Goal: Task Accomplishment & Management: Manage account settings

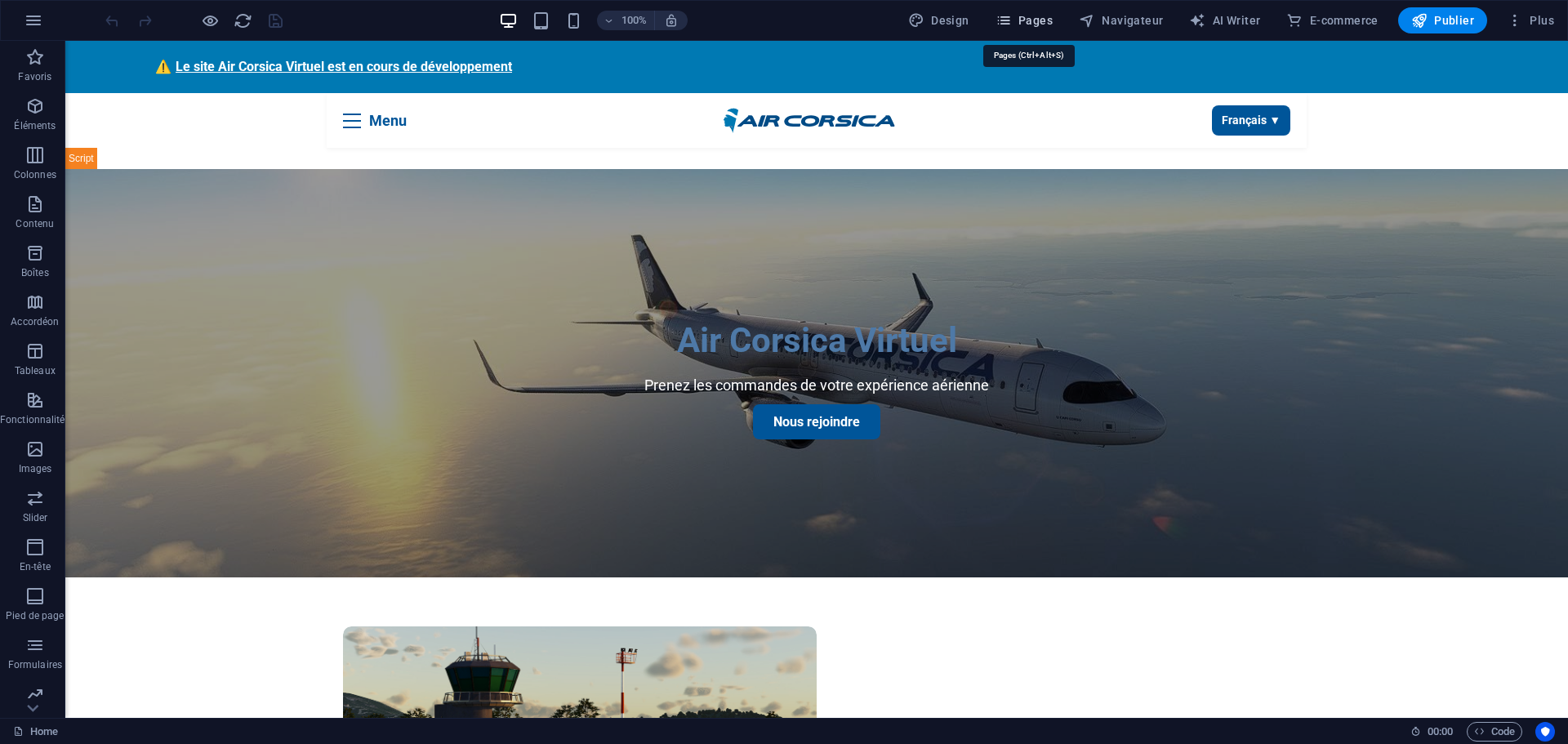
click at [1019, 21] on span "Pages" at bounding box center [1024, 20] width 57 height 16
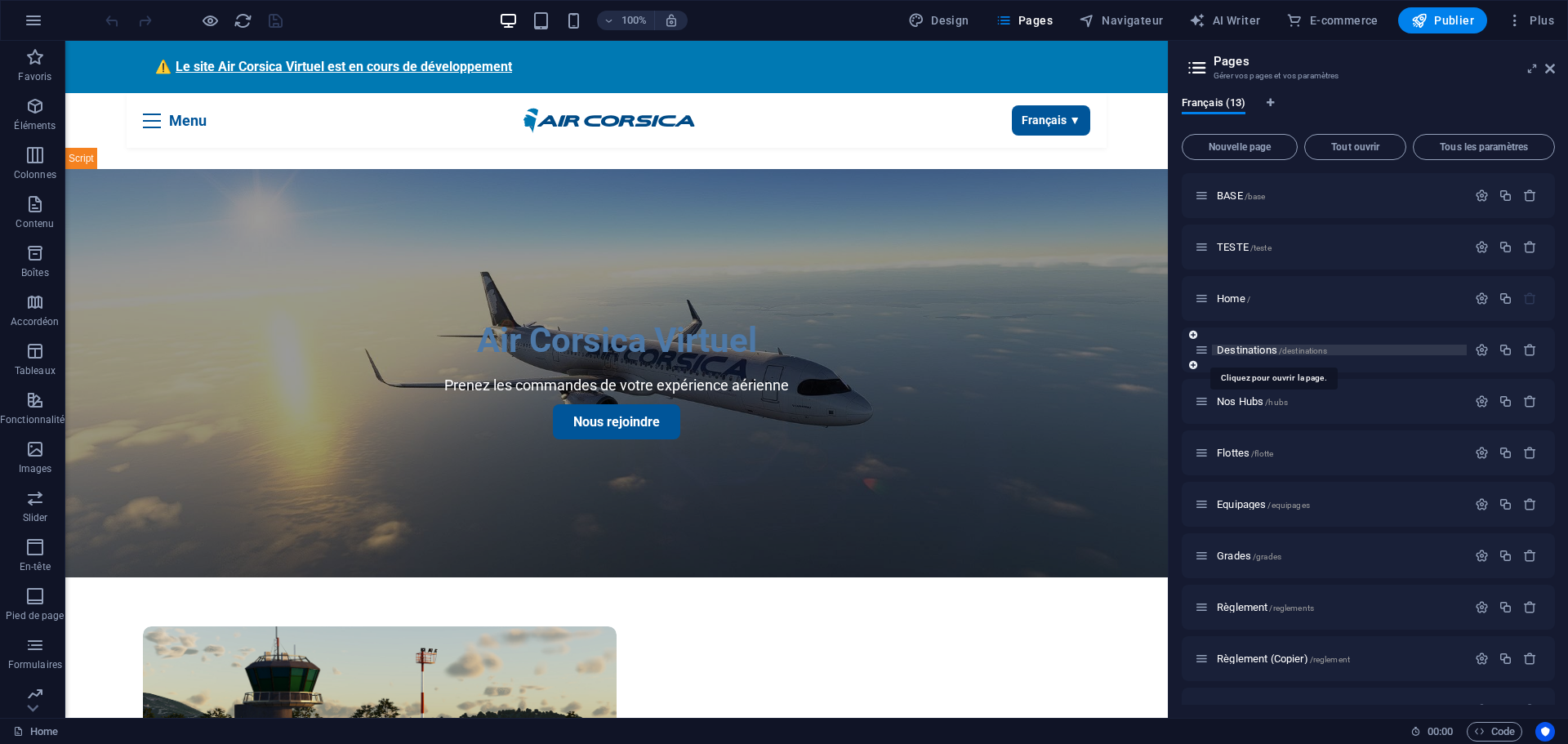
click at [1256, 351] on span "Destinations /destinations" at bounding box center [1272, 350] width 111 height 12
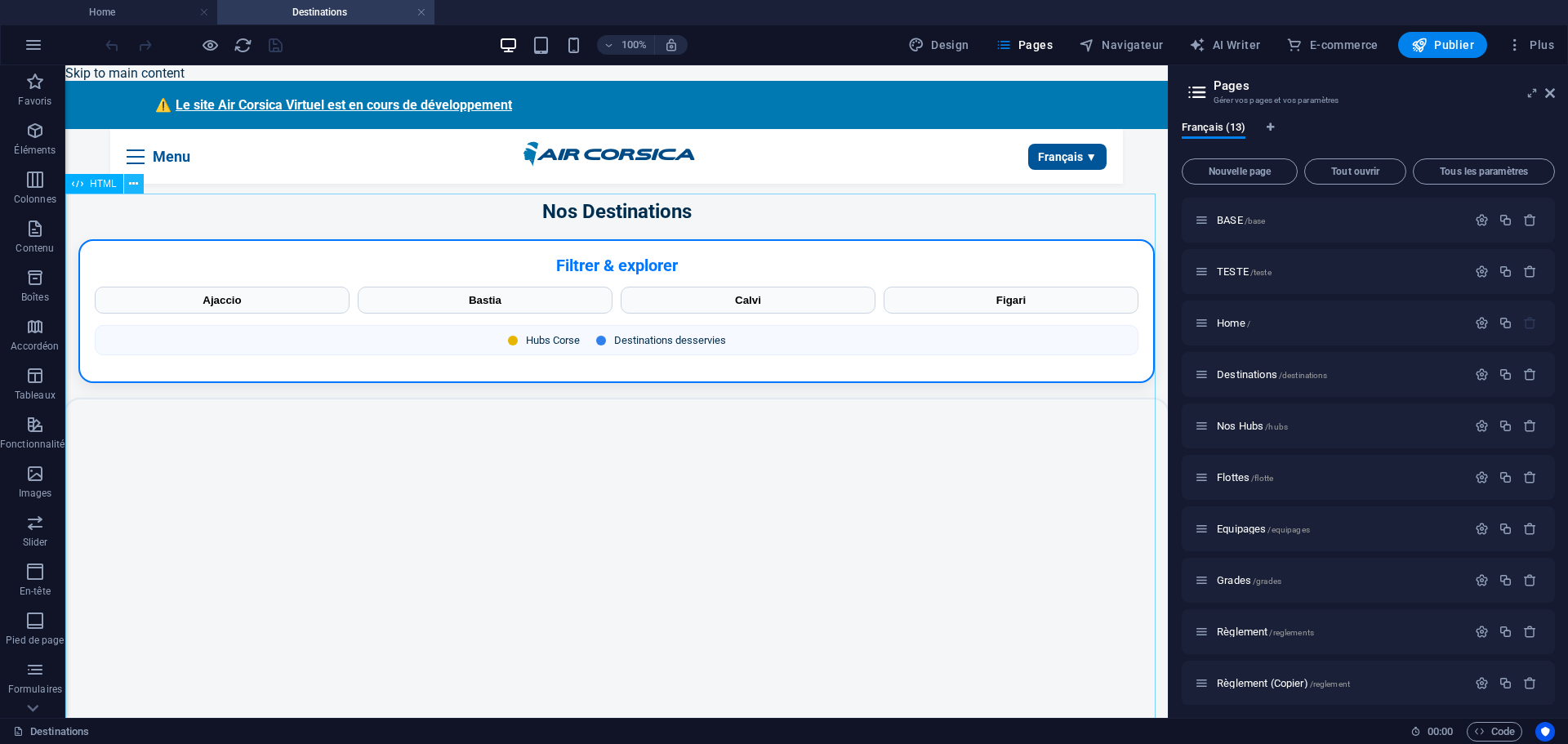
click at [135, 187] on icon at bounding box center [133, 185] width 9 height 17
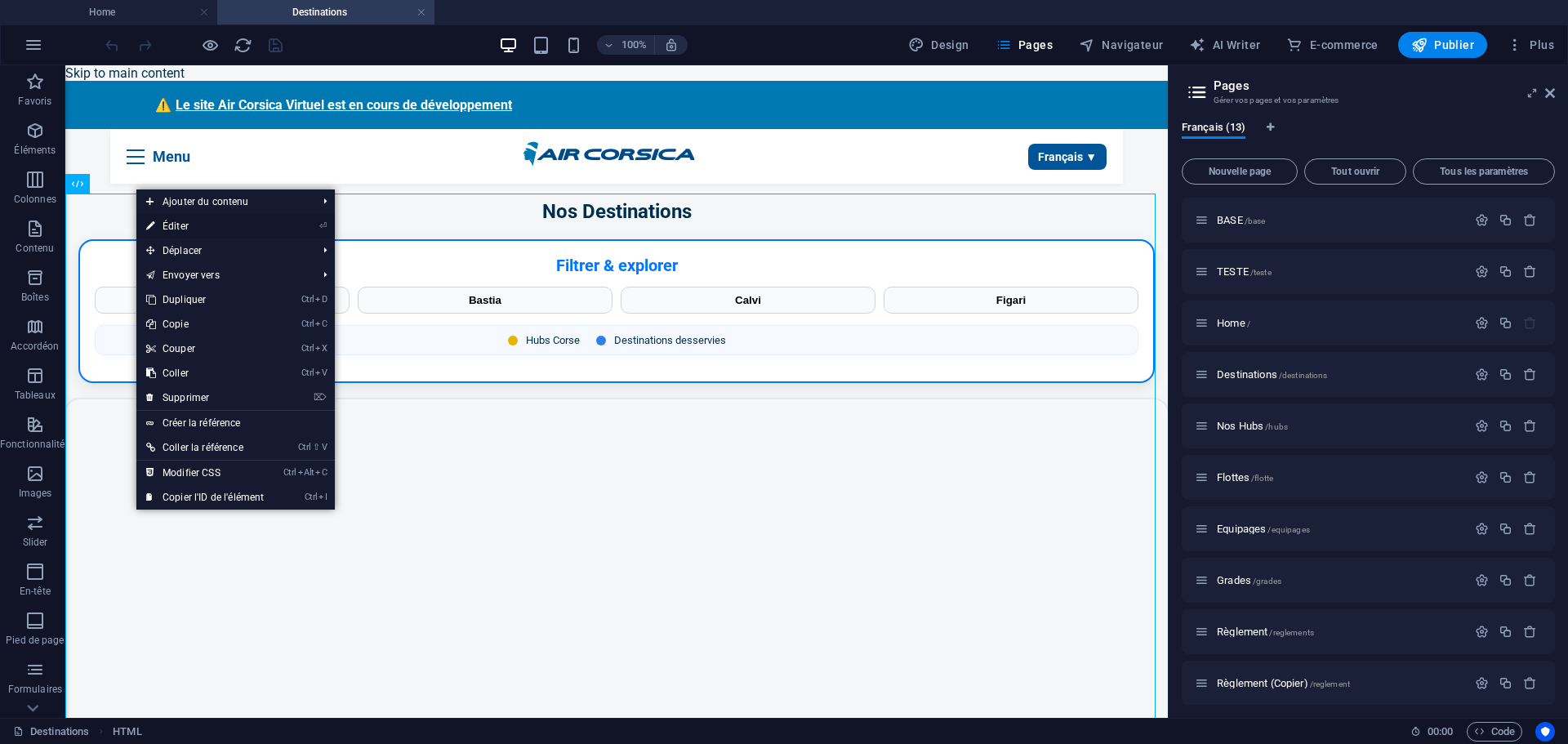
click at [183, 226] on link "⏎ Éditer" at bounding box center [205, 226] width 137 height 24
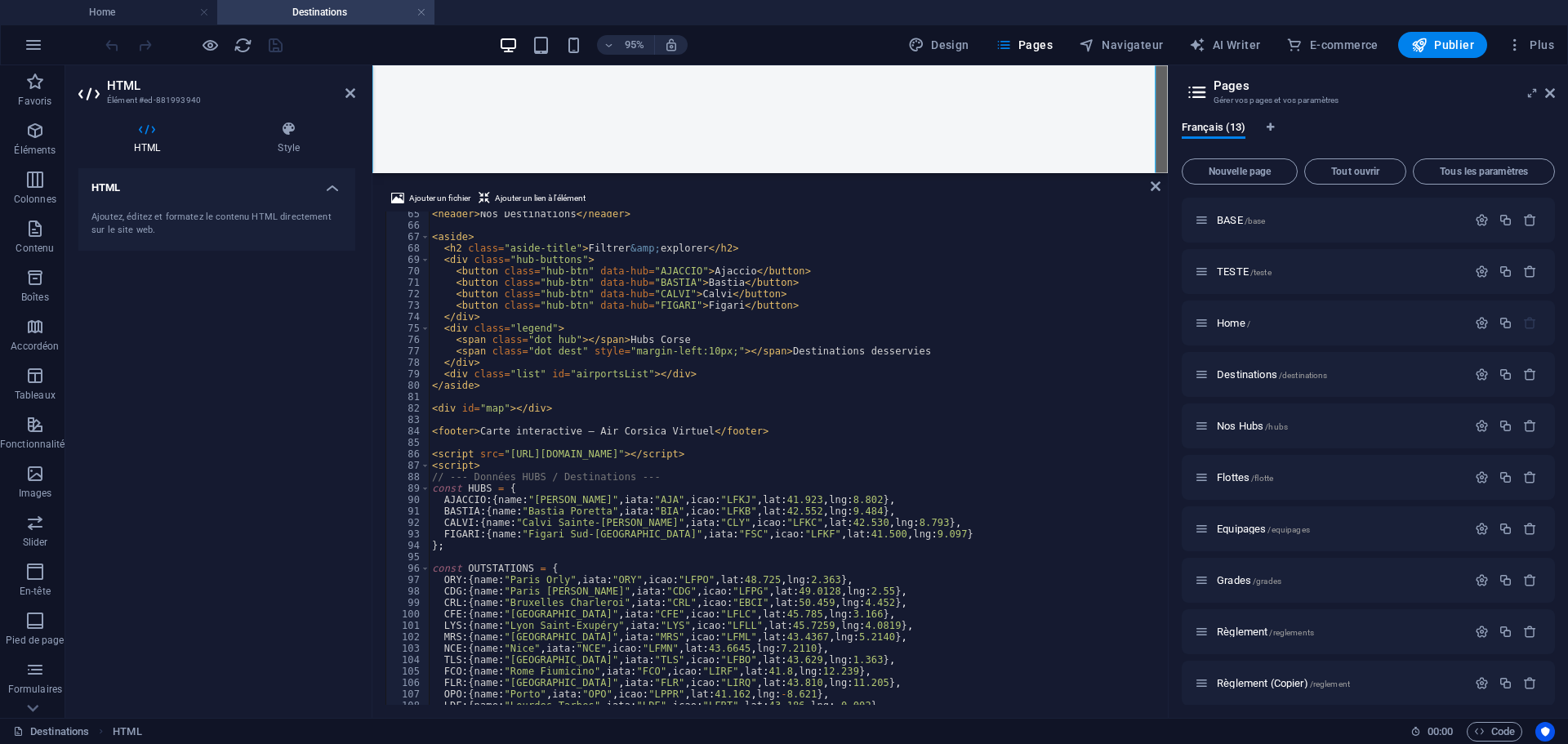
scroll to position [784, 0]
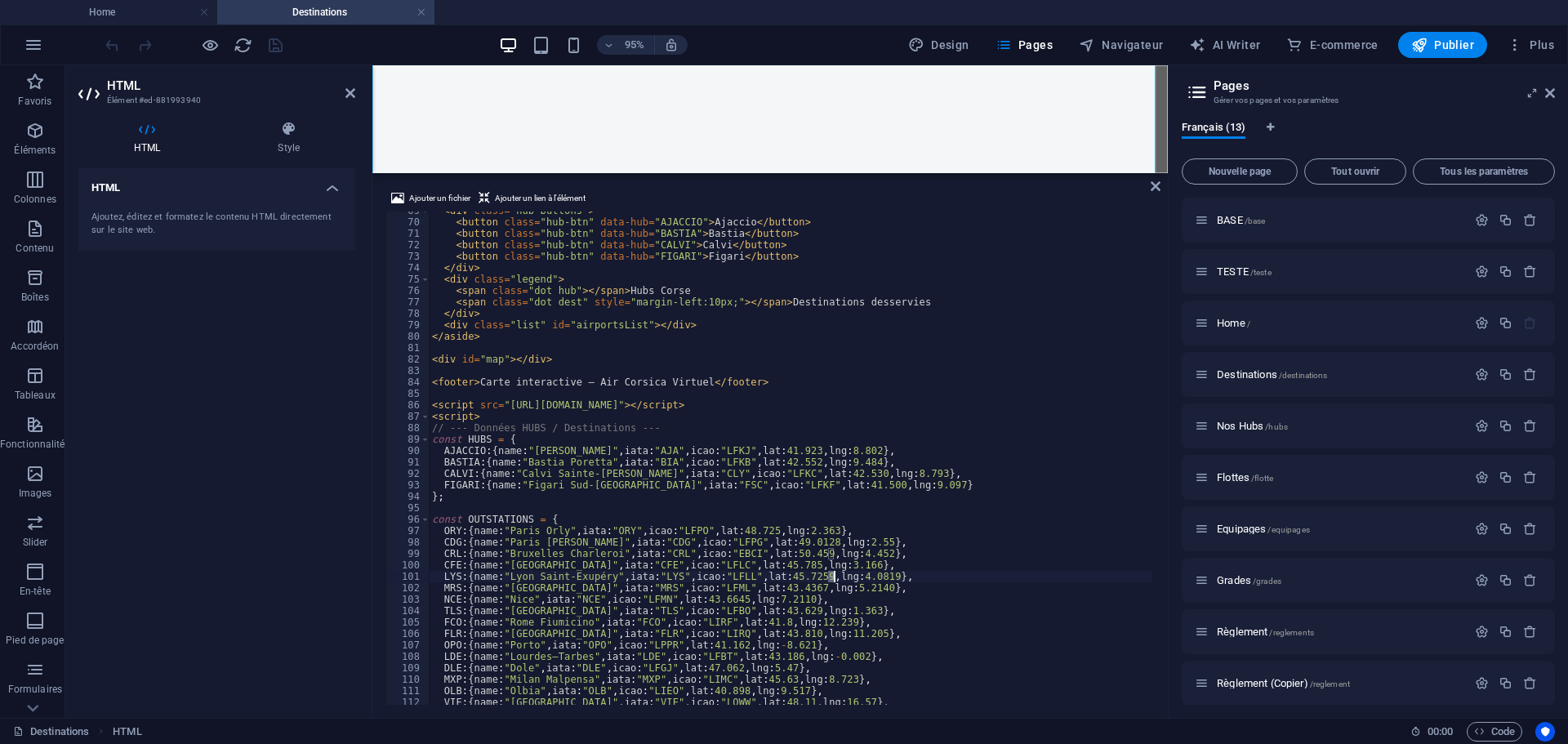
click at [834, 576] on div "< div class = "hub-buttons" > < button class = "hub-btn" data-hub = "AJACCIO" >…" at bounding box center [977, 461] width 1096 height 513
click at [859, 575] on div "< div class = "hub-buttons" > < button class = "hub-btn" data-hub = "AJACCIO" >…" at bounding box center [977, 461] width 1096 height 513
type textarea "LYS:{name:"Lyon Saint-Exupéry",iata:"LYS",icao:"LFLL",lat:45.7259,lng:5.0886},"
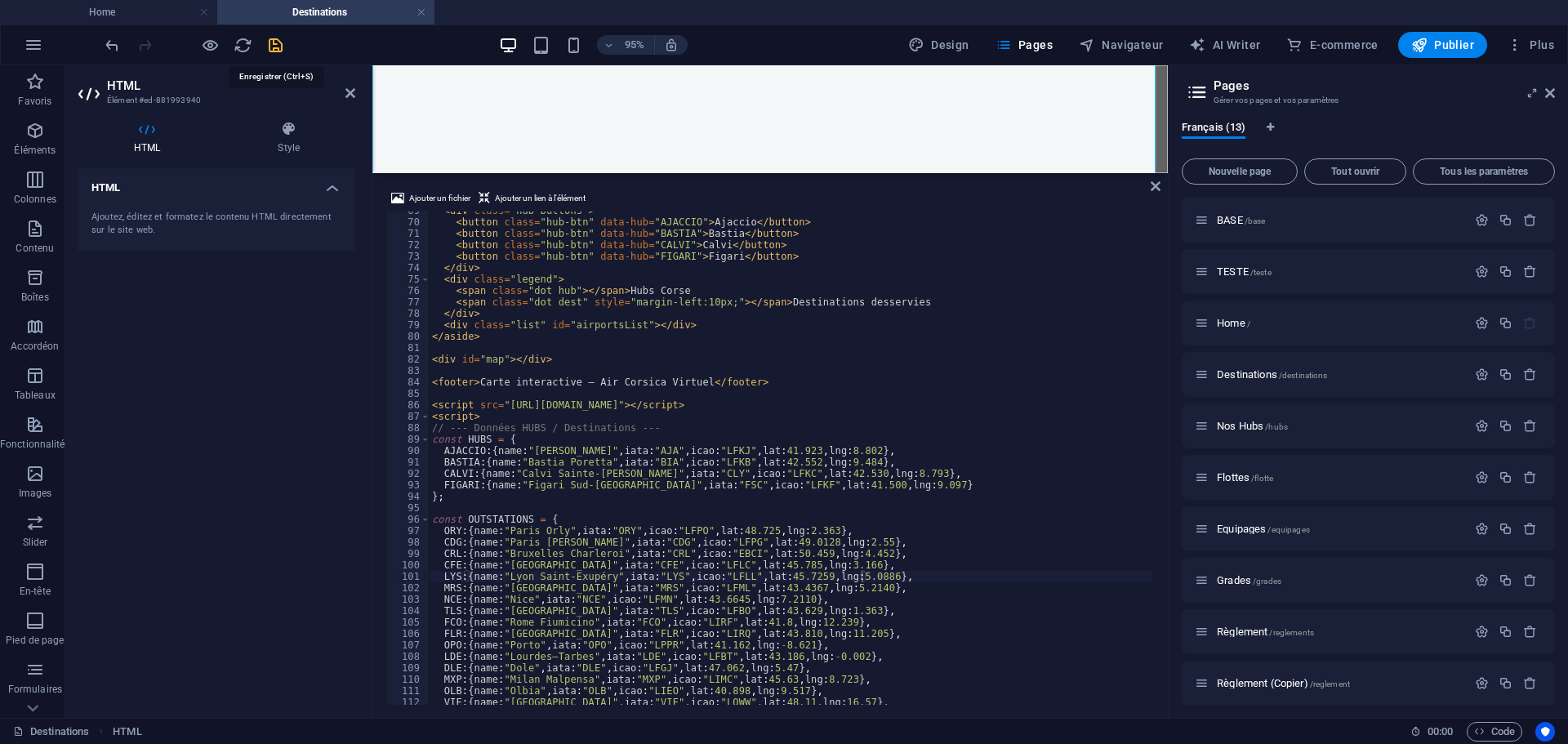
click at [279, 46] on icon "save" at bounding box center [276, 45] width 19 height 19
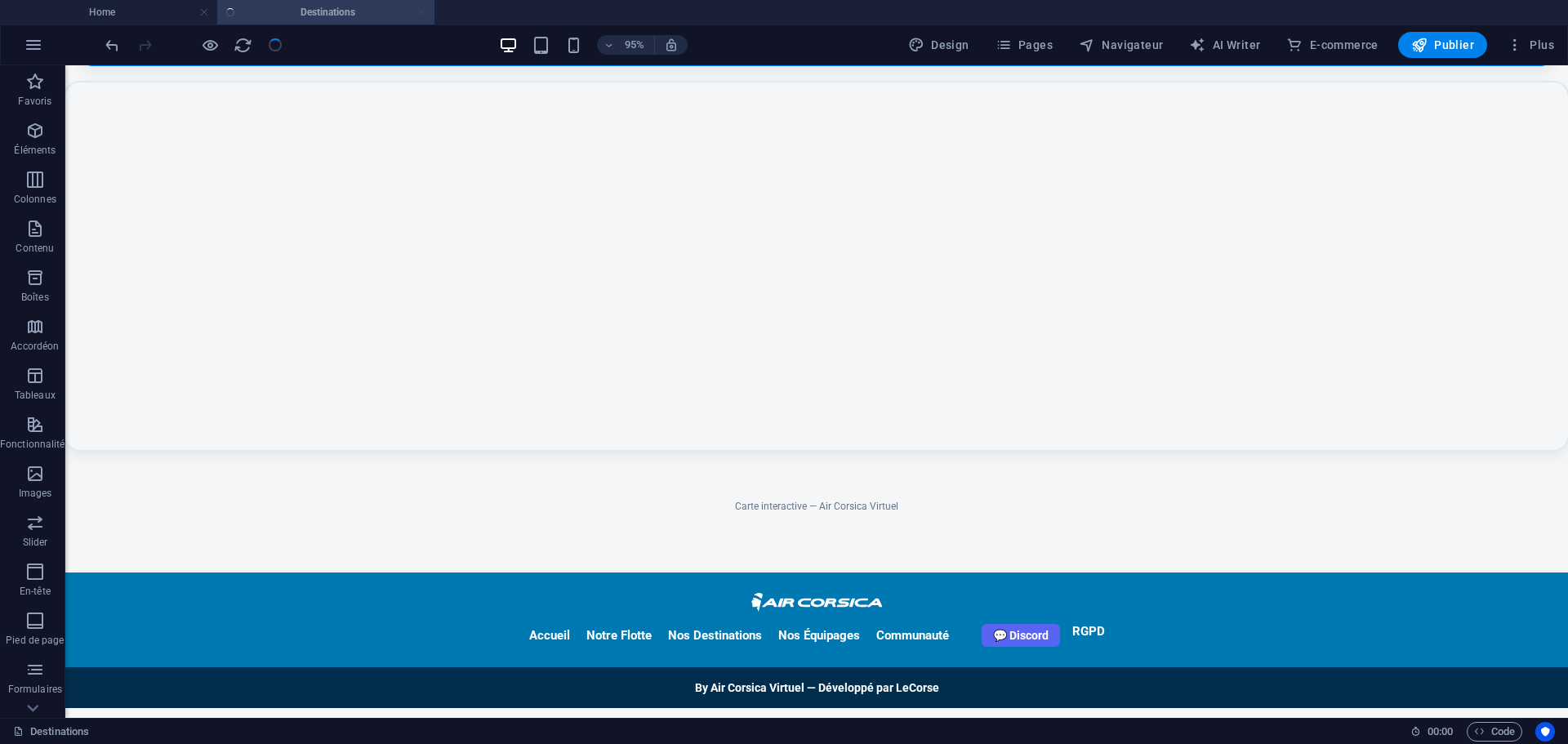
scroll to position [399, 0]
click at [1427, 46] on icon "button" at bounding box center [1419, 44] width 16 height 16
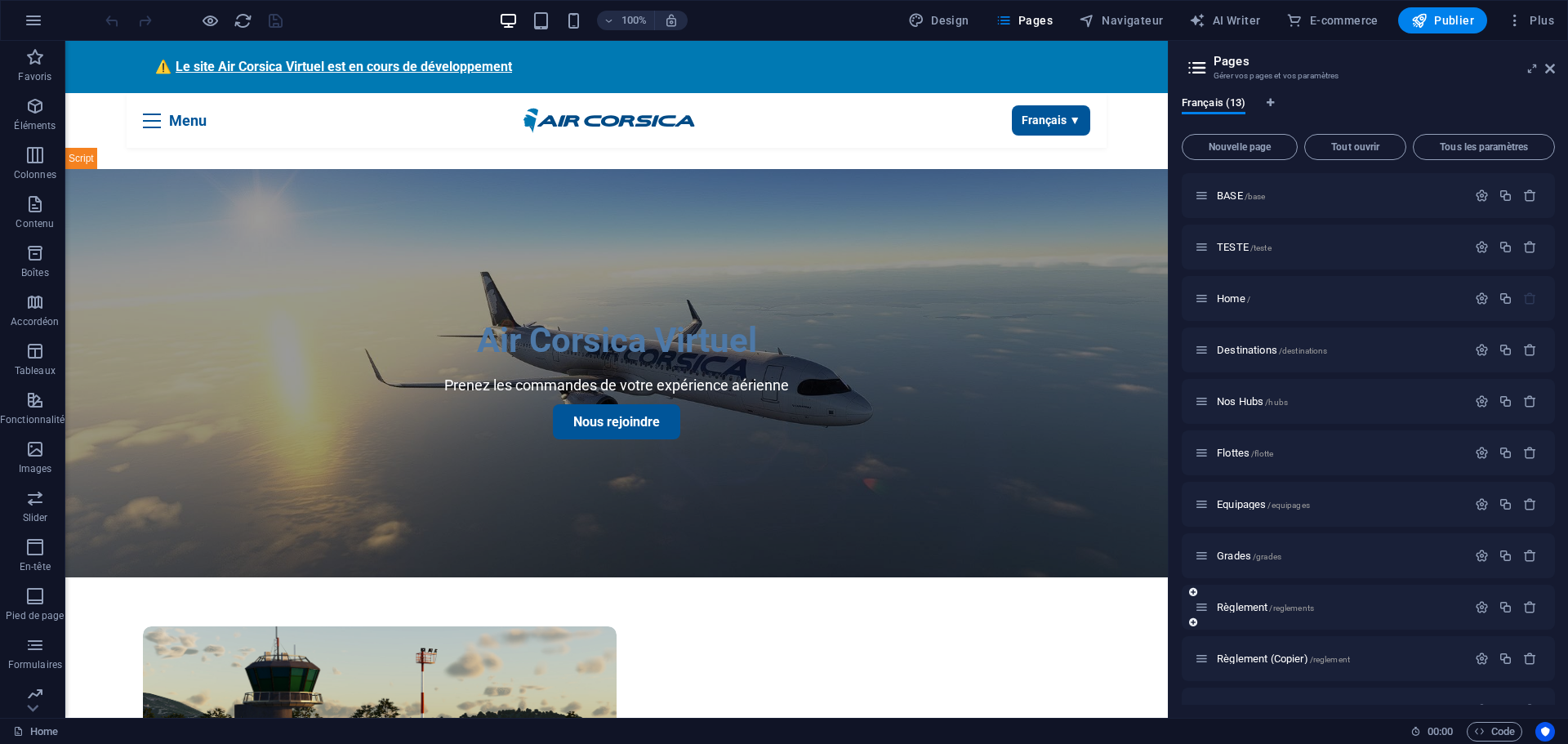
scroll to position [82, 0]
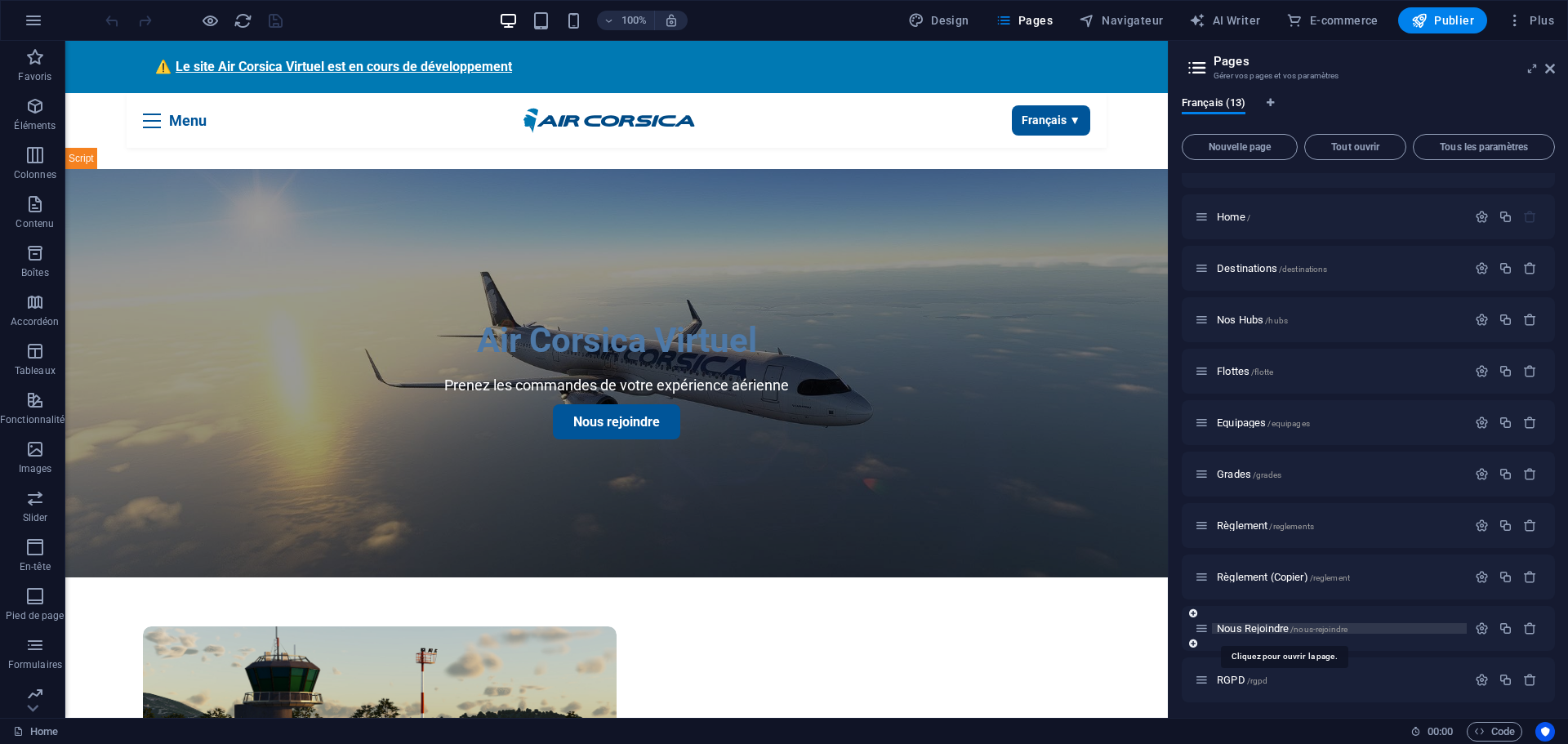
click at [1244, 629] on span "Nous Rejoindre /nous-rejoindre" at bounding box center [1282, 628] width 131 height 12
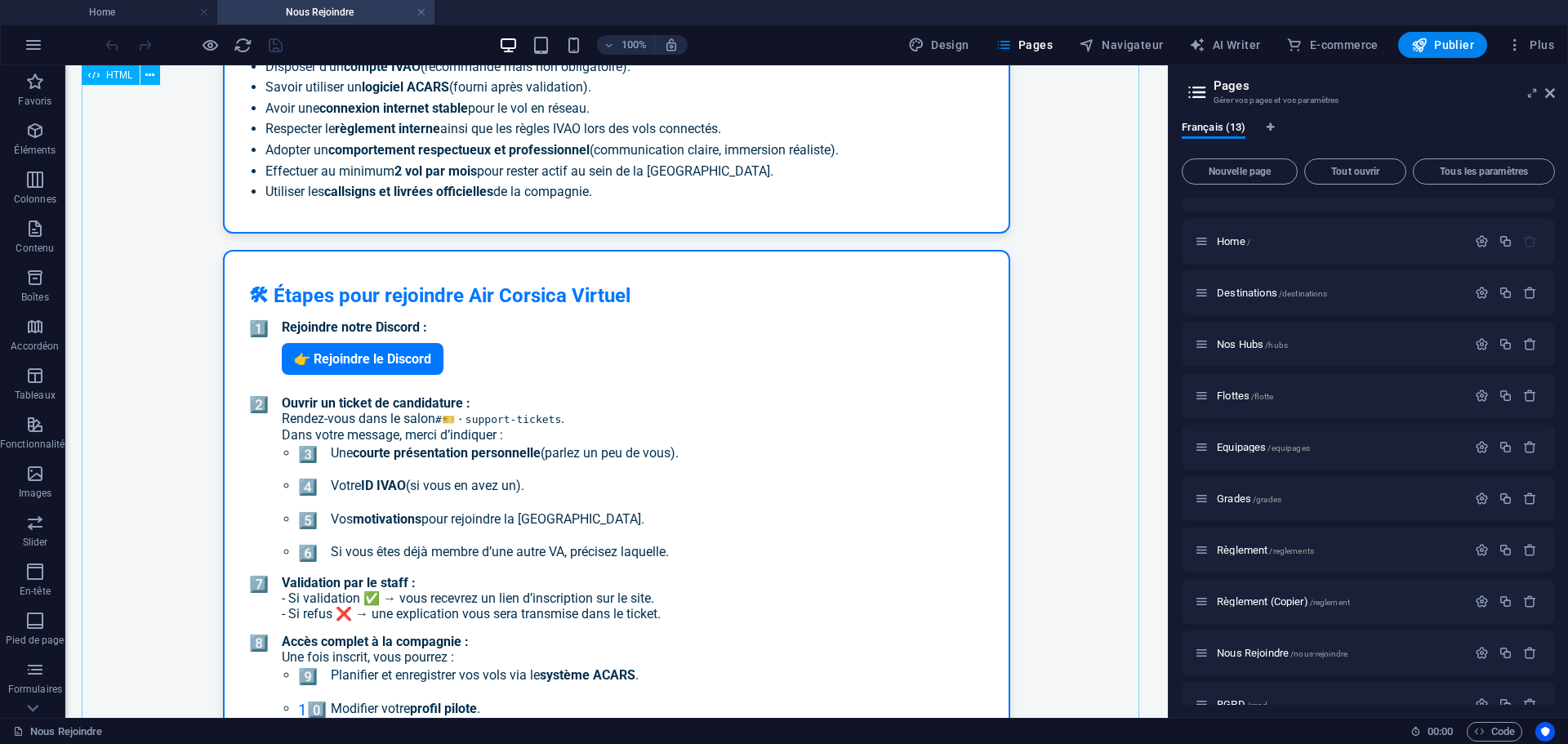
scroll to position [327, 0]
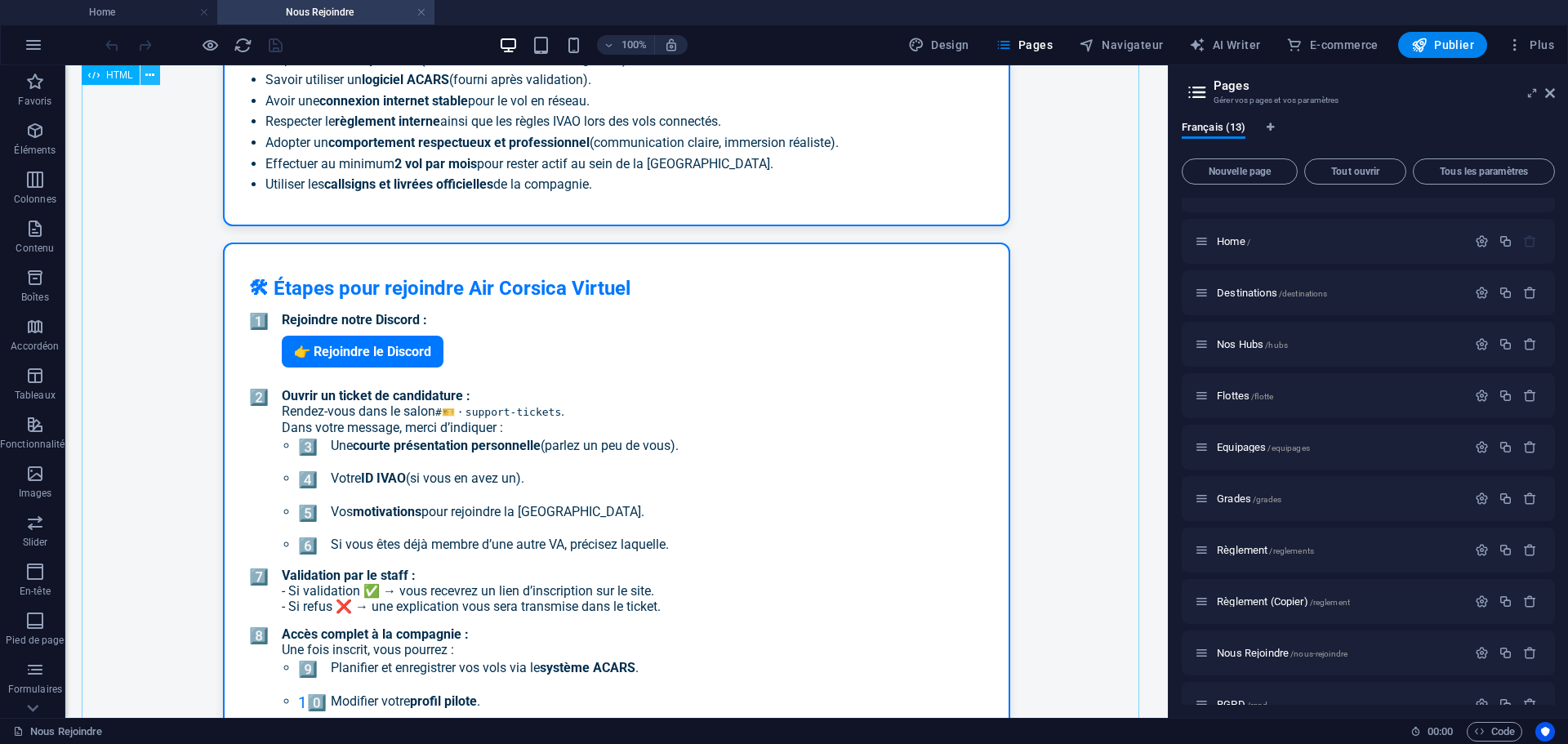
click at [148, 76] on icon at bounding box center [149, 76] width 9 height 17
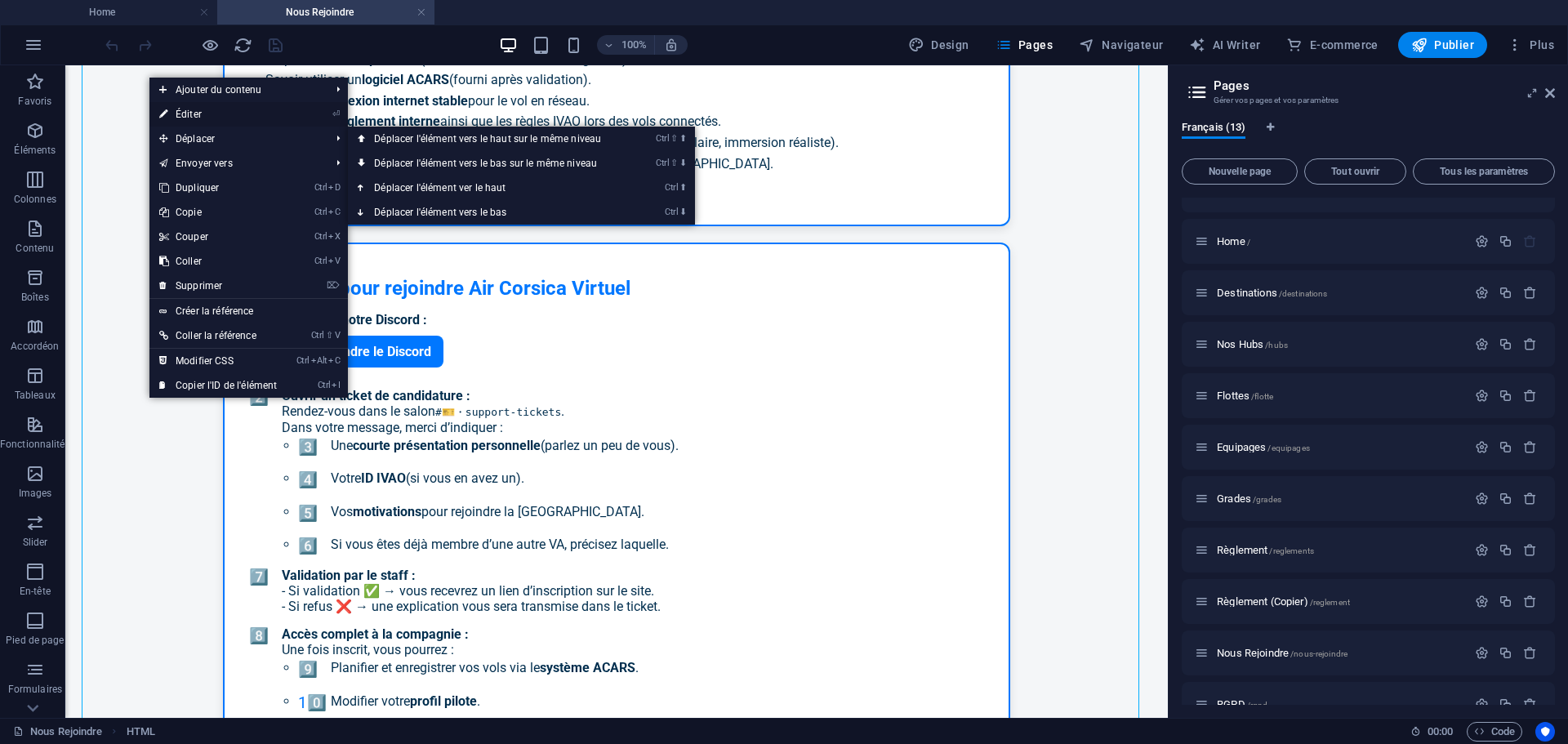
click at [195, 117] on link "⏎ Éditer" at bounding box center [217, 113] width 137 height 24
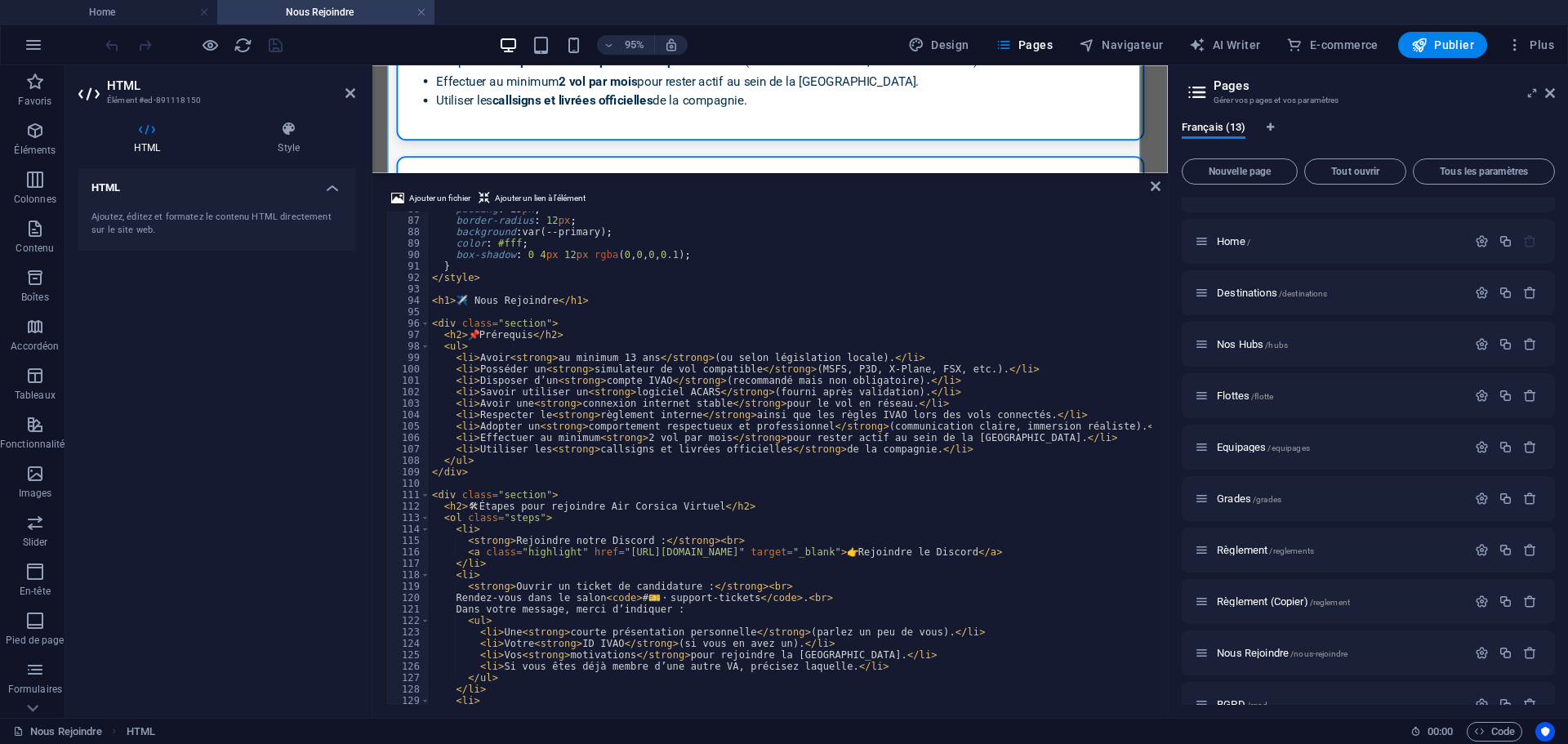
scroll to position [1029, 0]
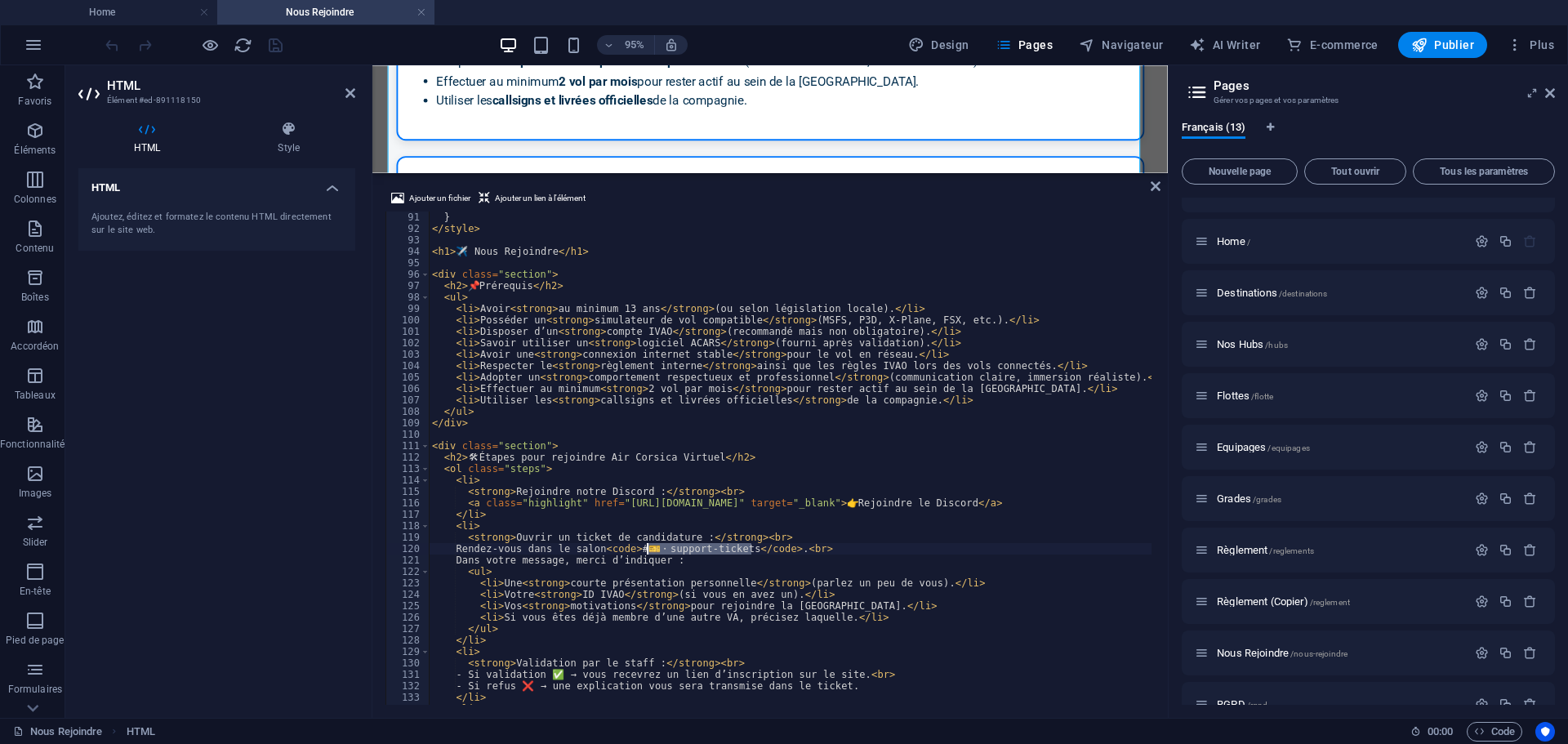
drag, startPoint x: 751, startPoint y: 549, endPoint x: 651, endPoint y: 552, distance: 100.0
click at [651, 552] on div "} </ style > < h1 > ✈️ Nous Rejoindre </ h1 > < div class = "section" > < h2 > …" at bounding box center [790, 469] width 723 height 516
paste textarea "┃guichet"
type textarea "Rendez-vous dans le salon <code>#📩┃guichet</code>.<br>"
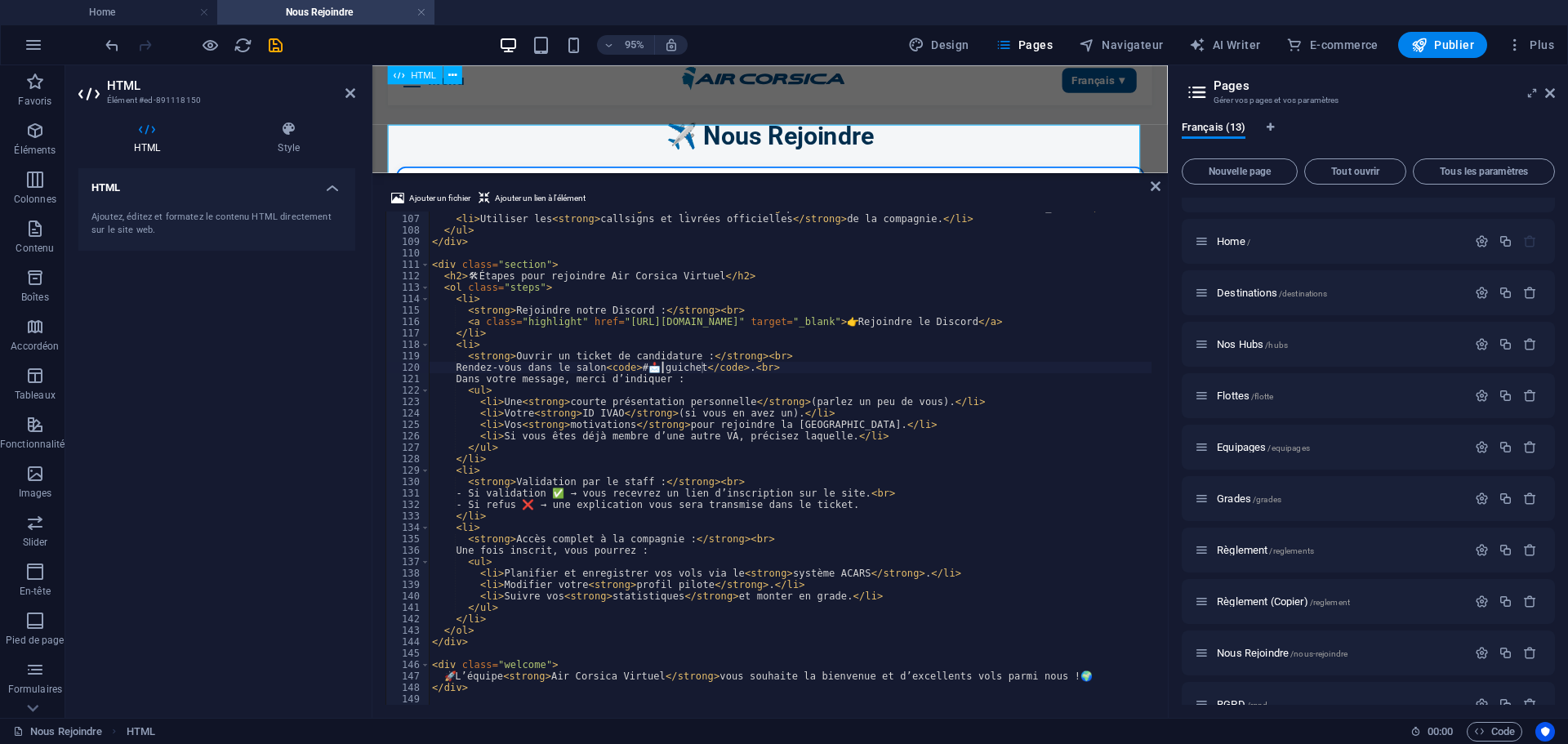
scroll to position [82, 0]
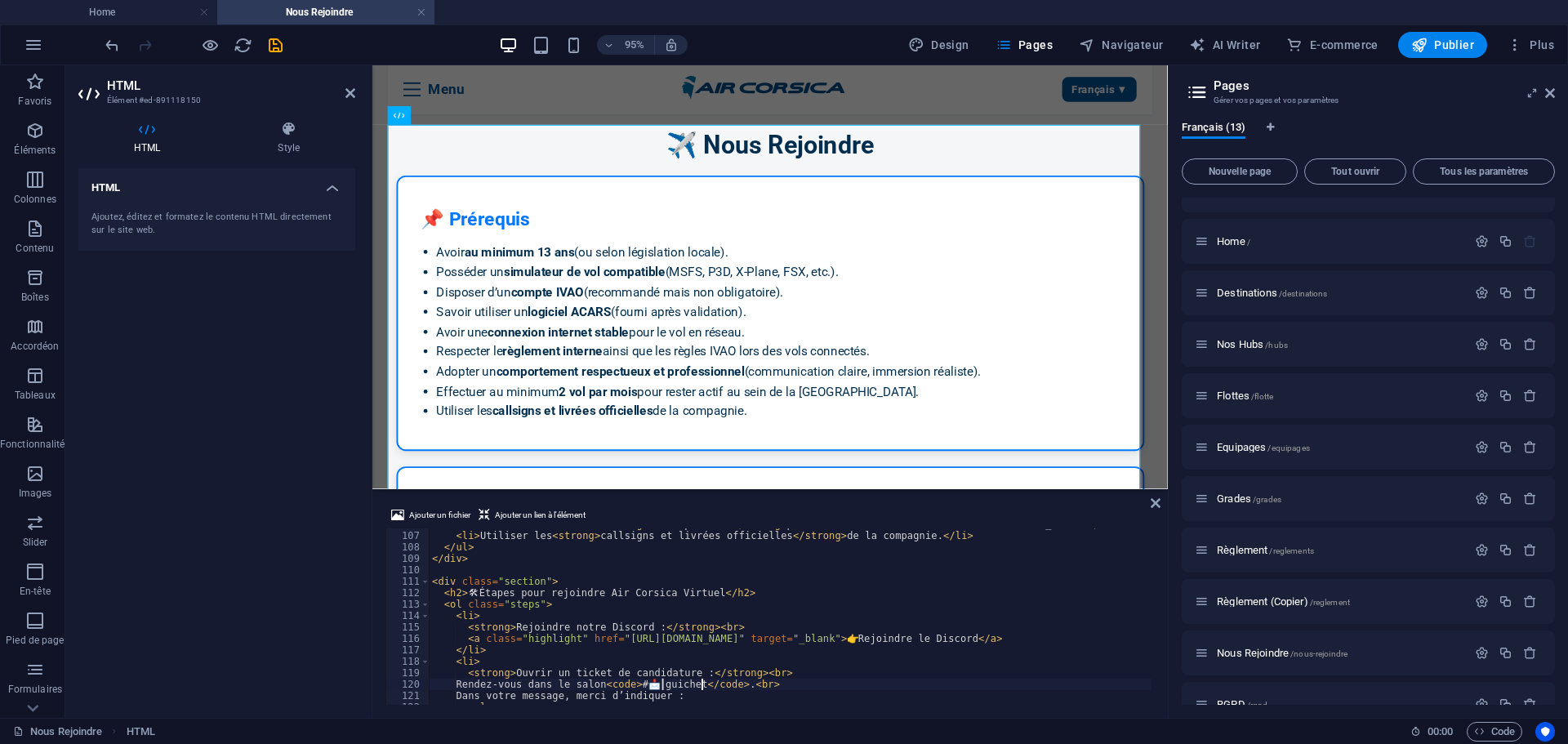
drag, startPoint x: 721, startPoint y: 175, endPoint x: 361, endPoint y: 445, distance: 450.0
click at [714, 488] on div "HTML Ajouter un fichier Ajouter un lien à l'élément Rendez-vous dans le salon <…" at bounding box center [770, 391] width 796 height 653
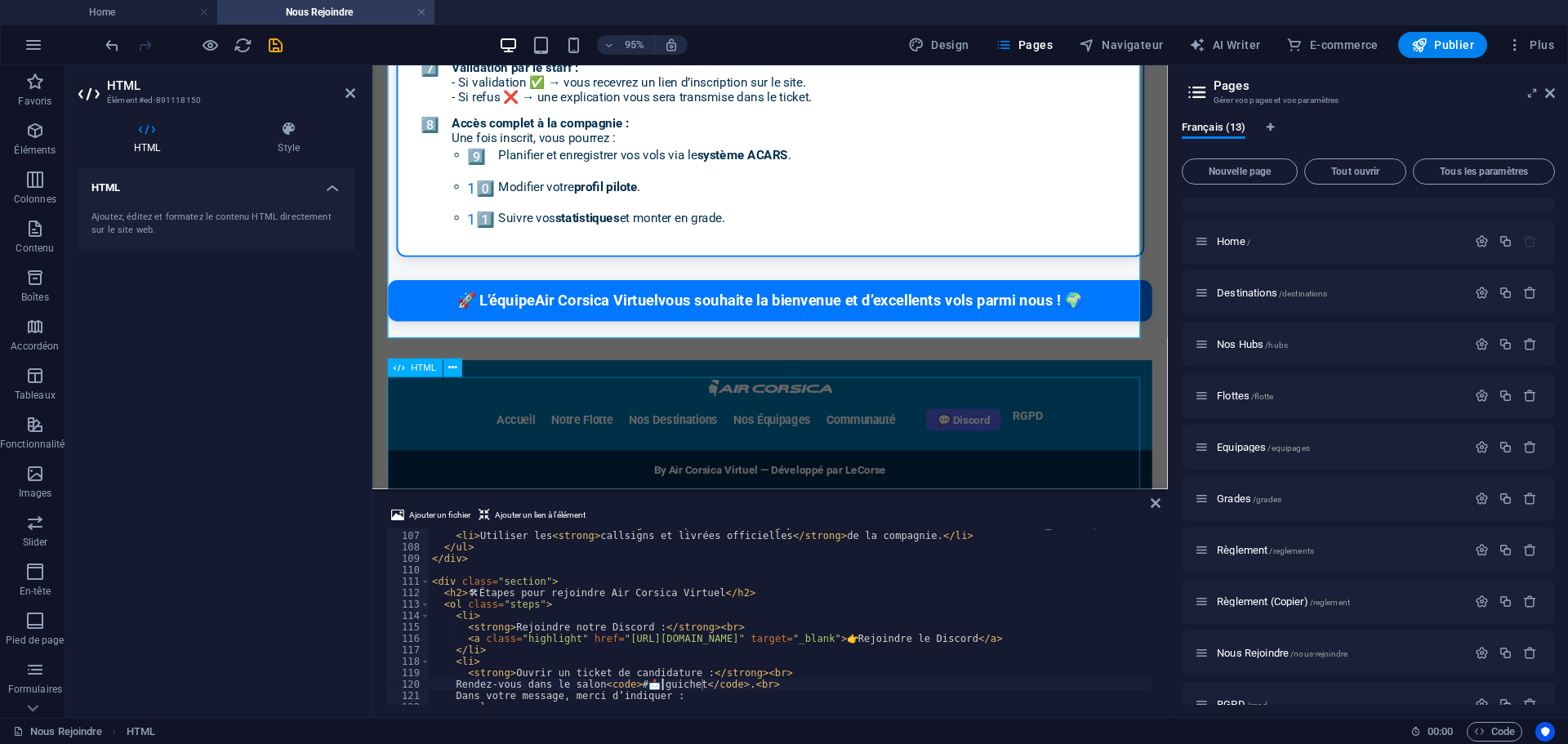
scroll to position [868, 0]
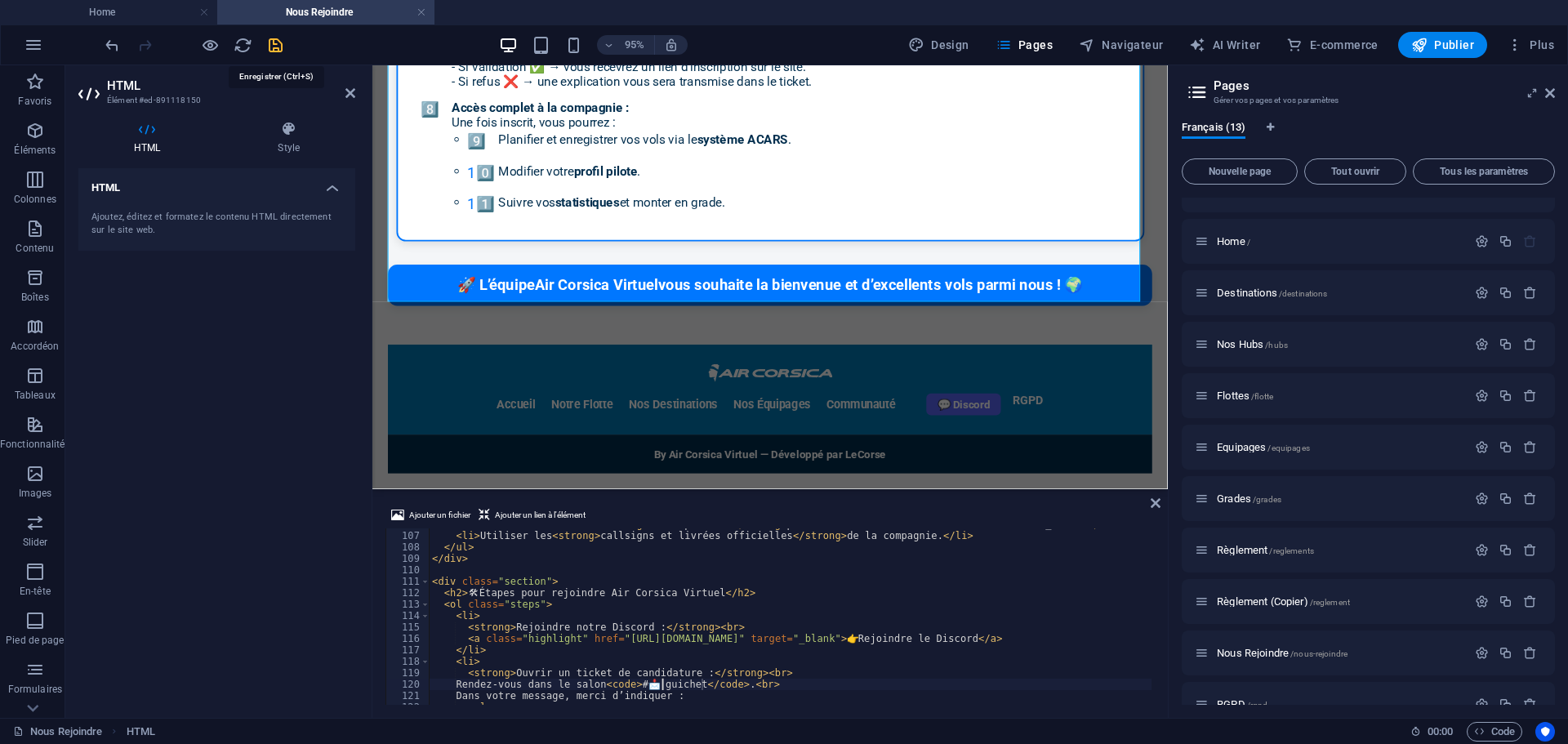
click at [280, 51] on icon "save" at bounding box center [276, 45] width 19 height 19
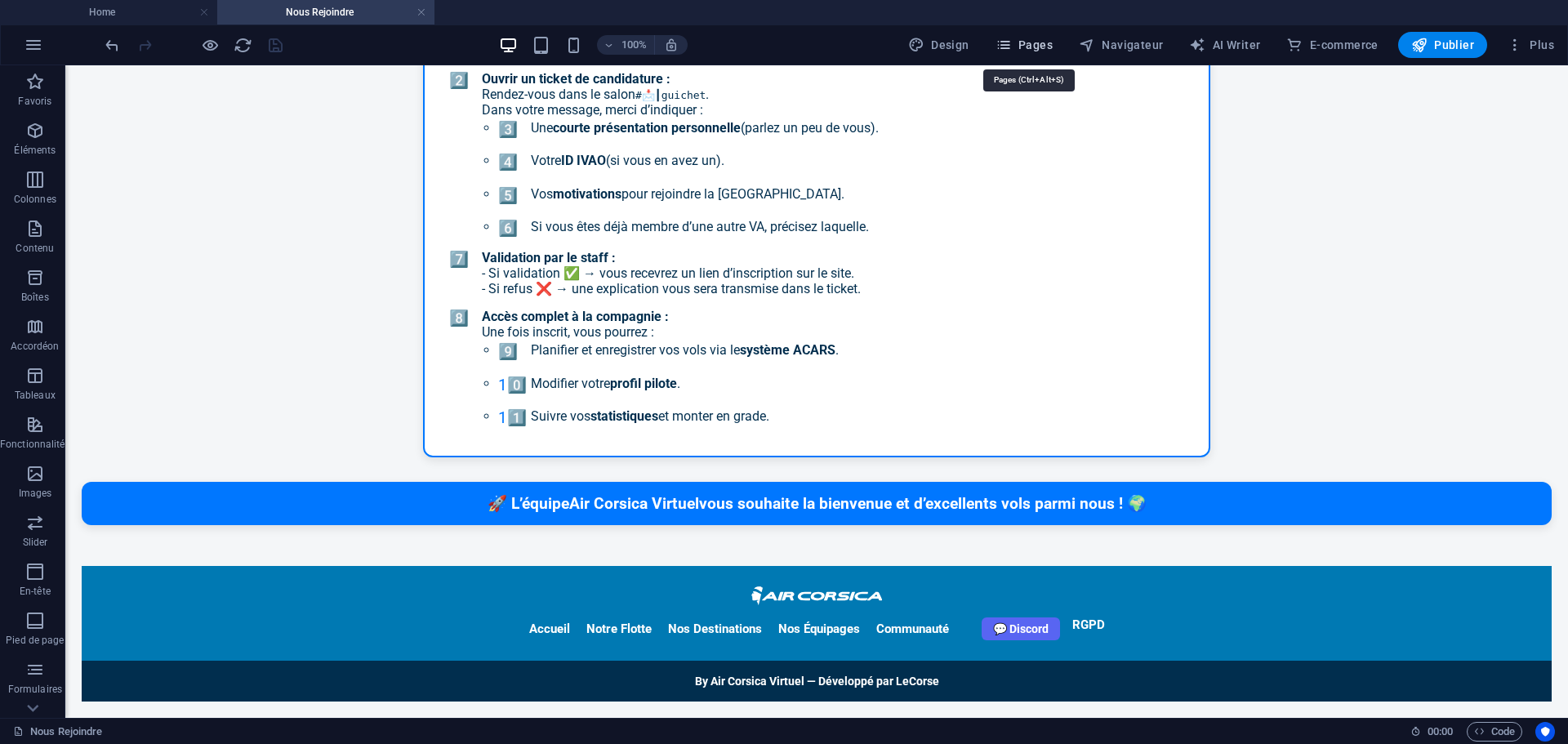
click at [1022, 49] on span "Pages" at bounding box center [1024, 44] width 57 height 16
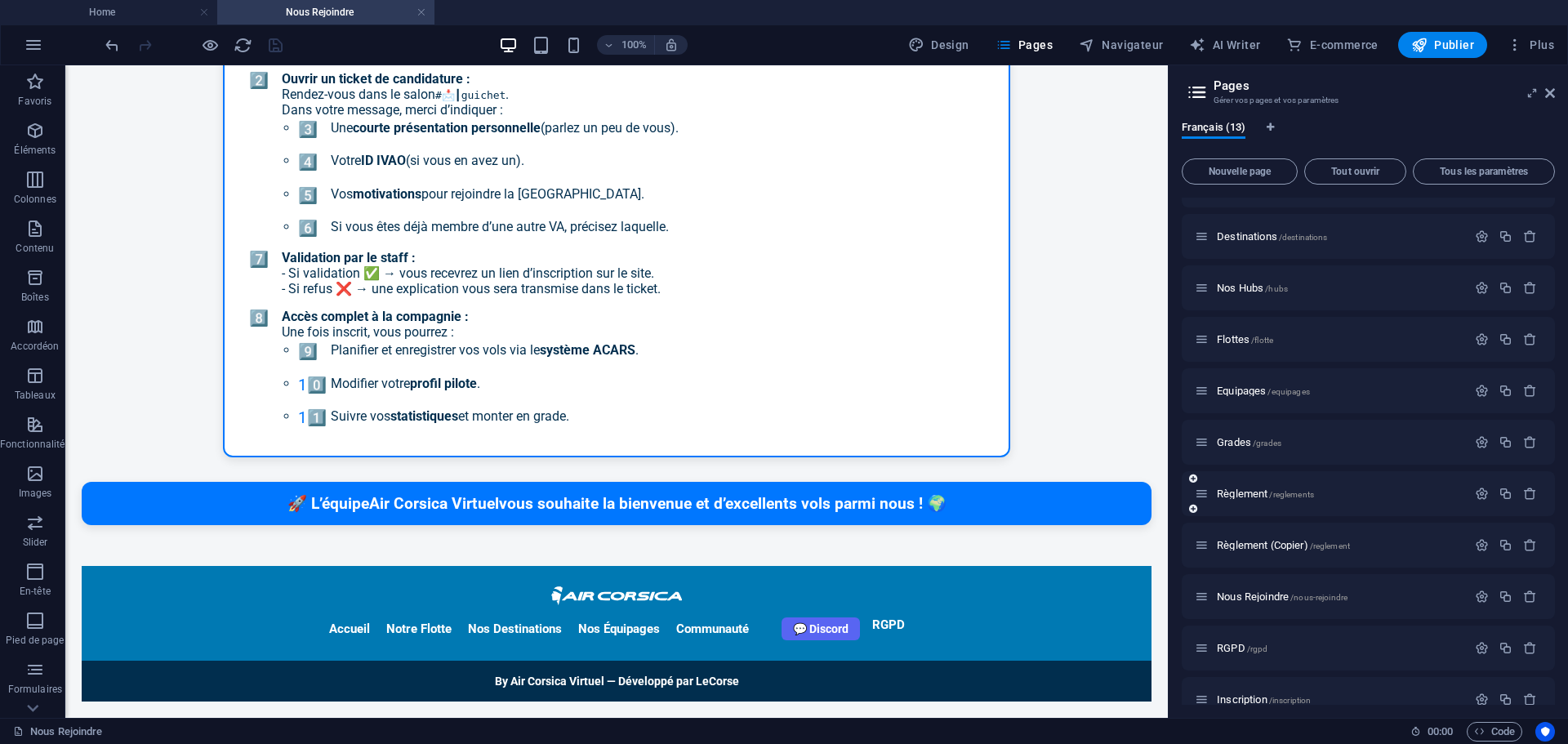
scroll to position [161, 0]
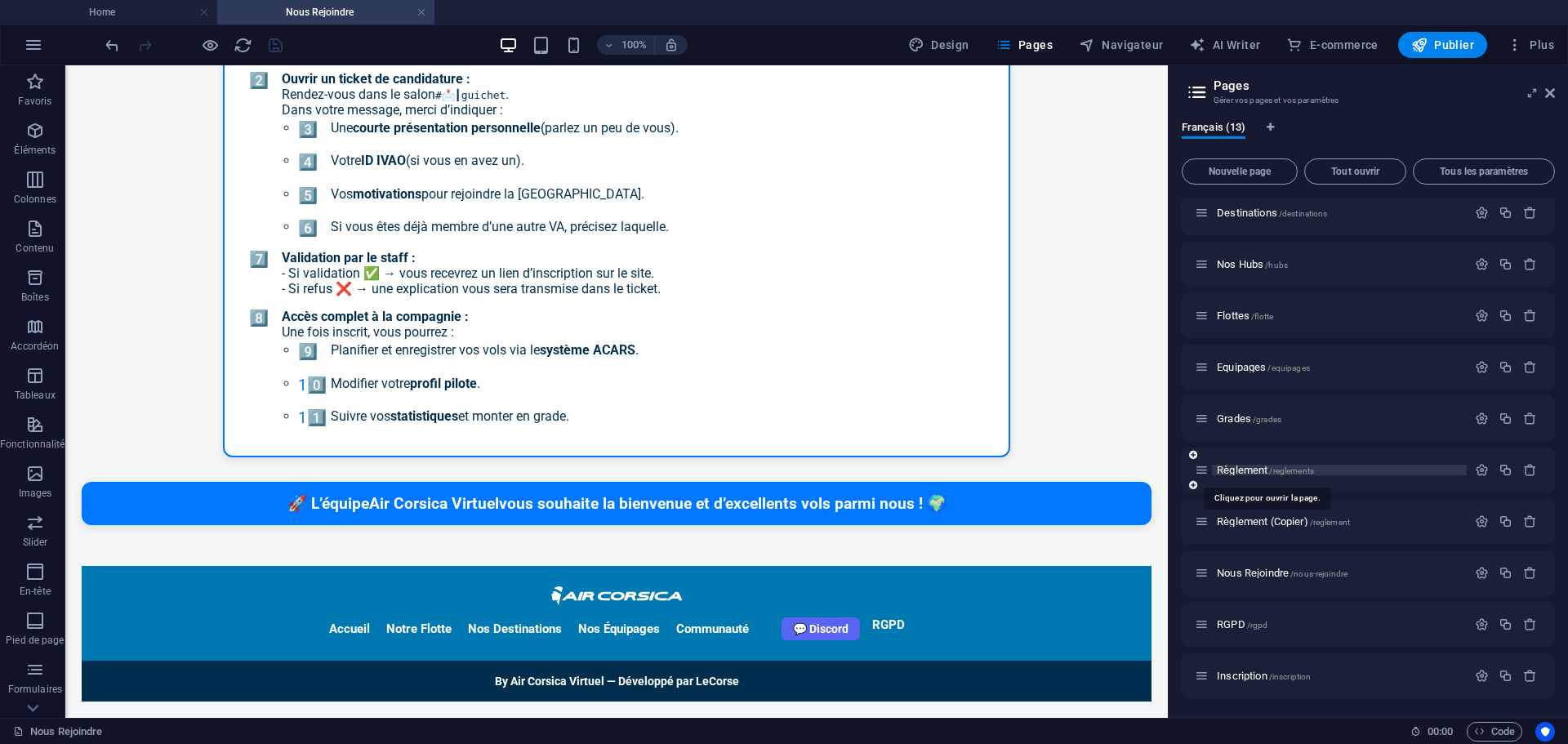
click at [1239, 470] on span "Règlement /reglements" at bounding box center [1265, 470] width 97 height 12
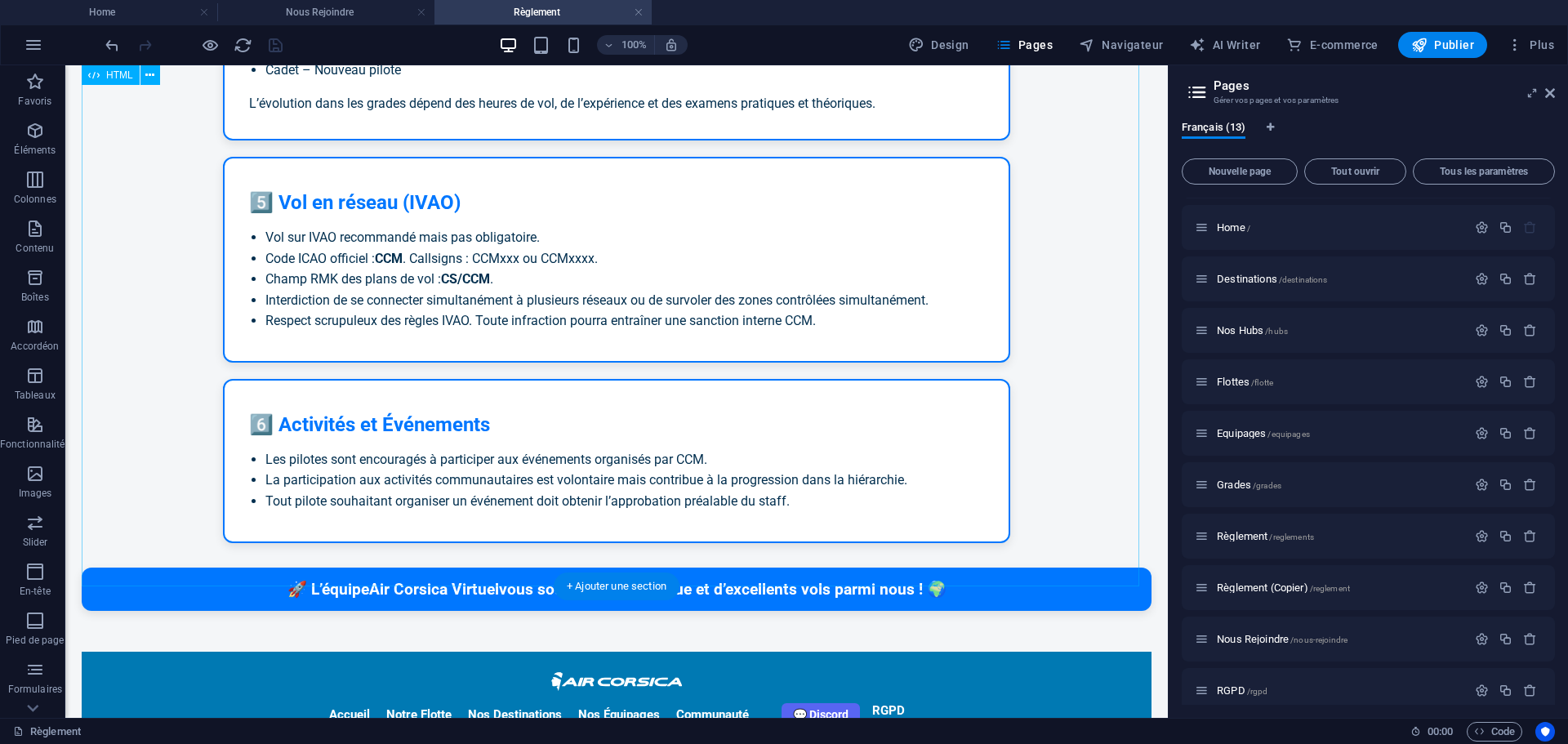
scroll to position [1373, 0]
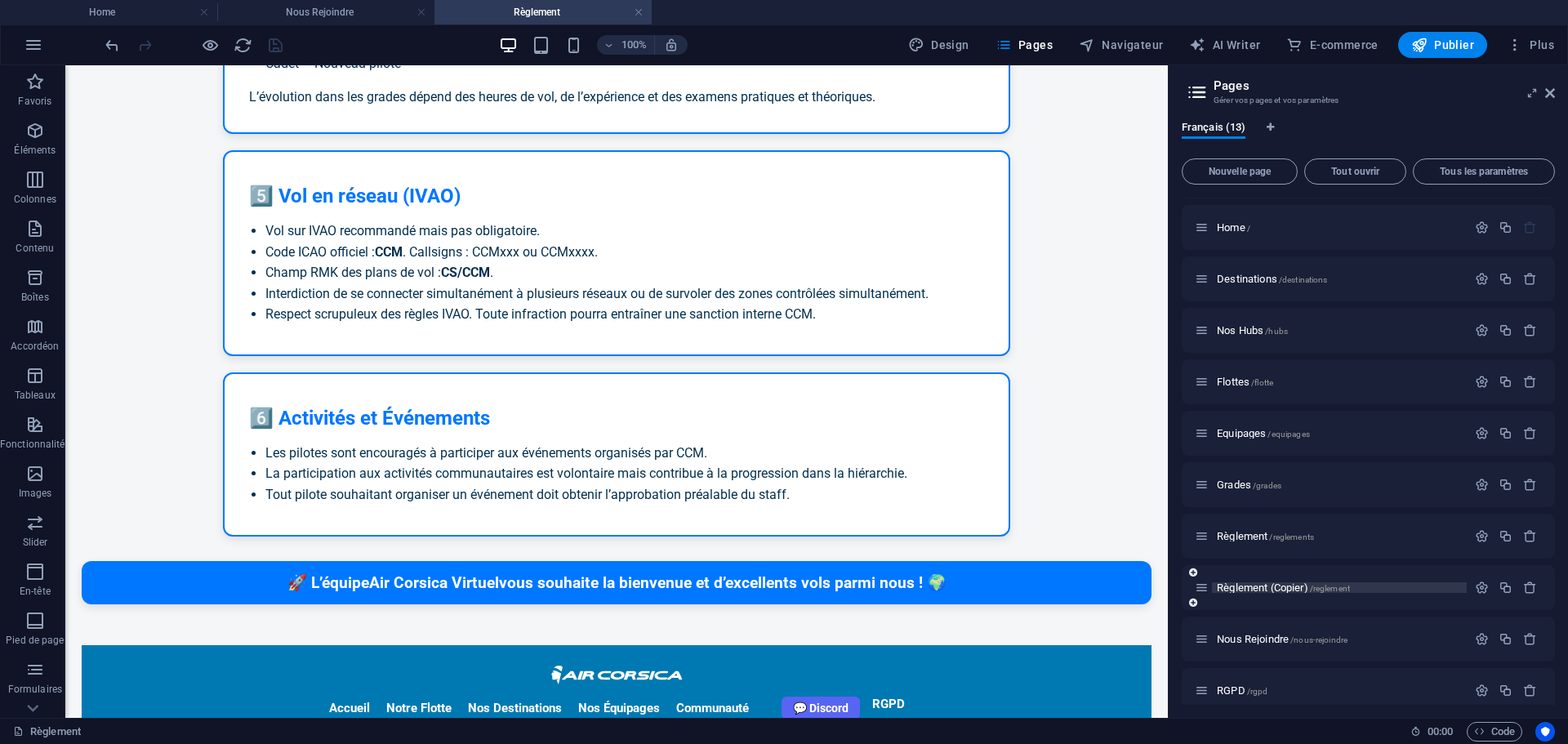
click at [1237, 588] on span "Règlement (Copier) /reglement" at bounding box center [1283, 587] width 133 height 12
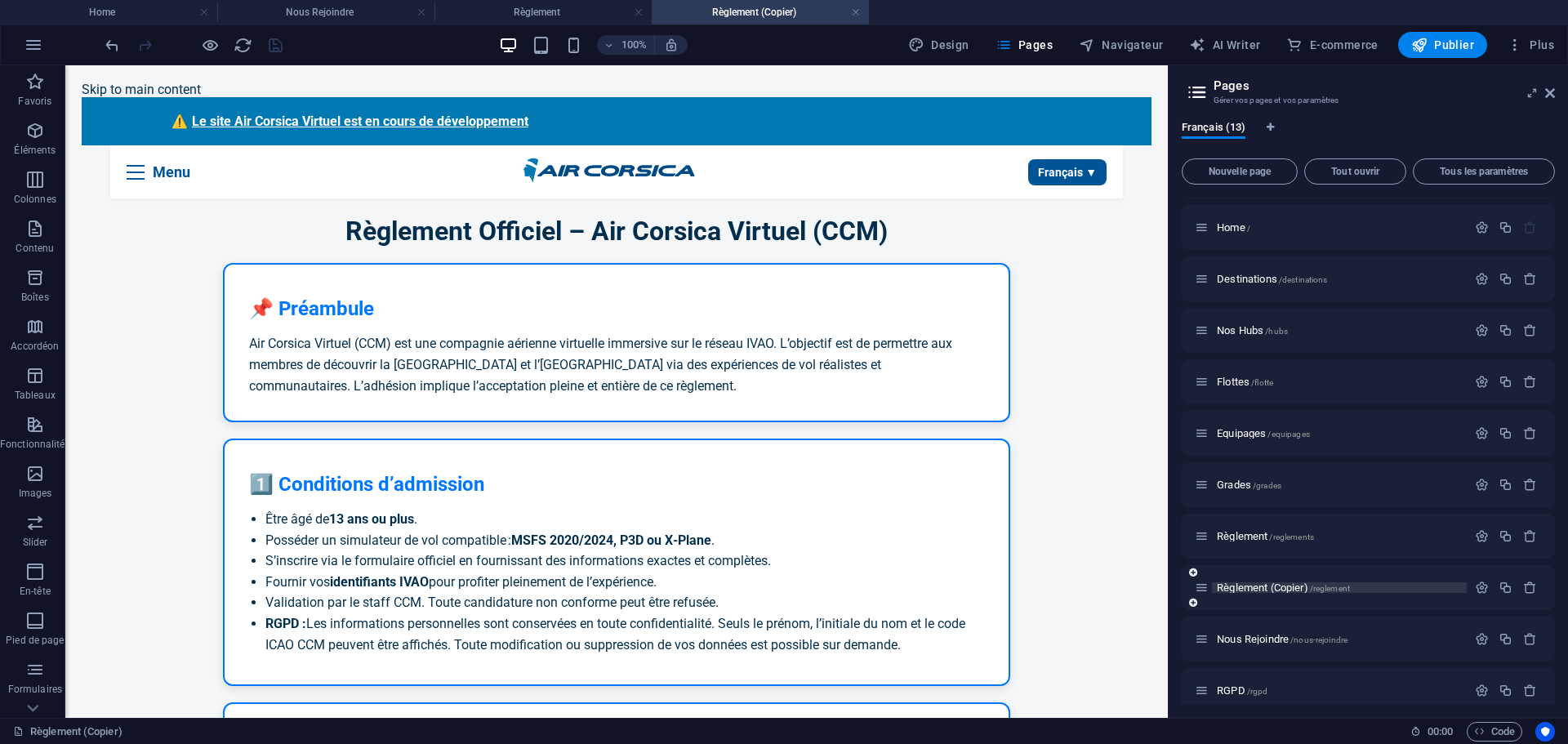
scroll to position [0, 0]
click at [1525, 587] on icon "button" at bounding box center [1531, 587] width 13 height 13
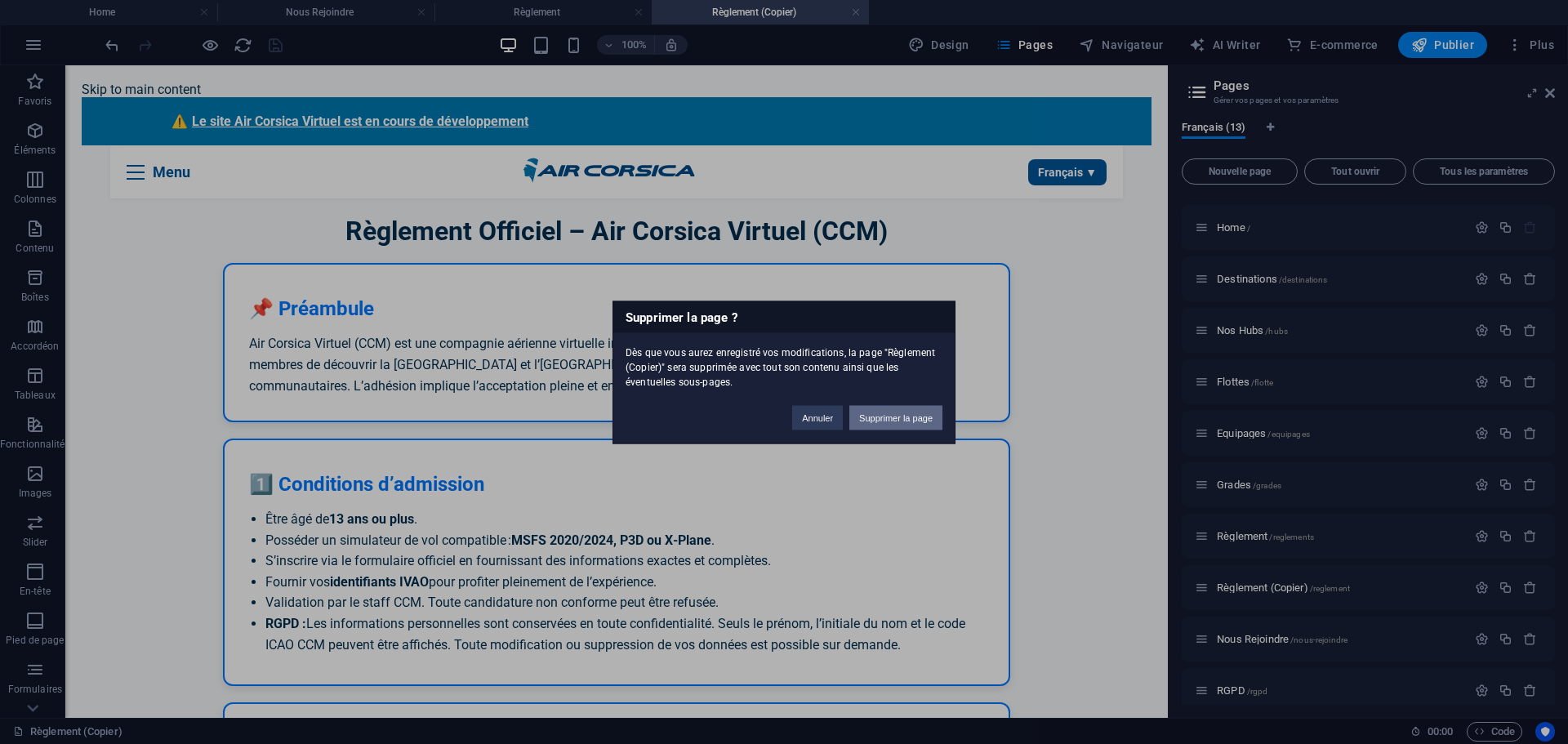
click at [910, 421] on button "Supprimer la page" at bounding box center [896, 416] width 93 height 24
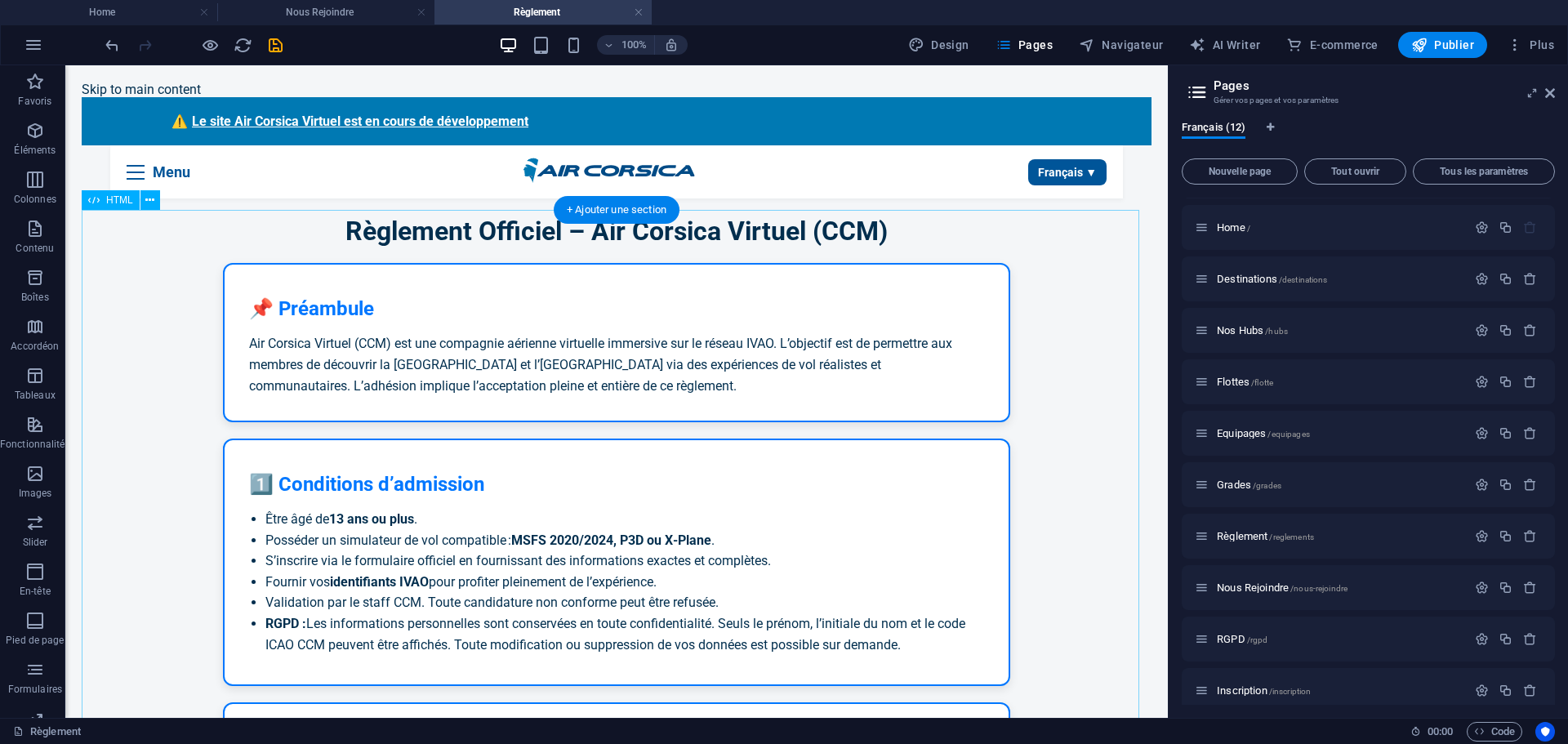
scroll to position [1306, 0]
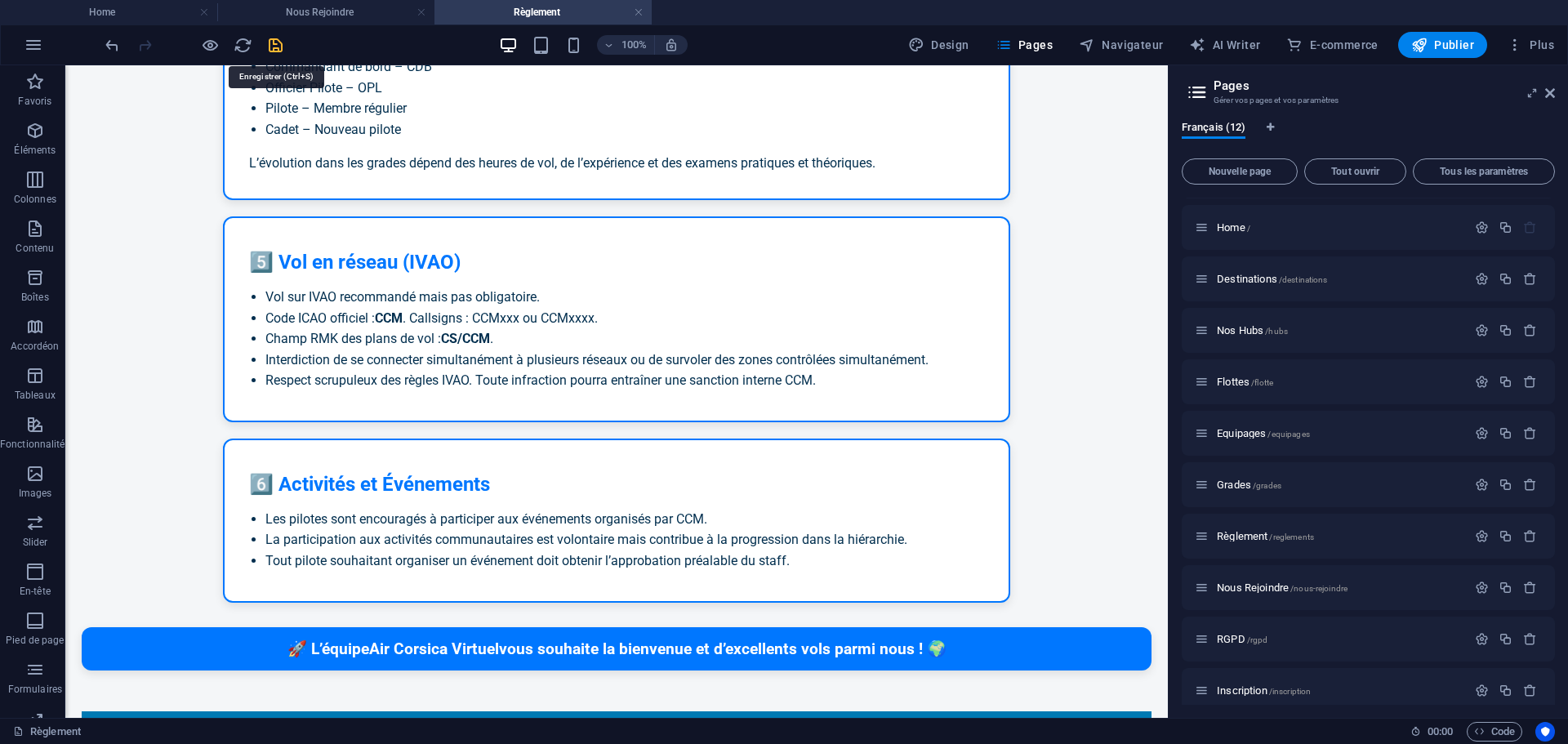
click at [282, 46] on icon "save" at bounding box center [276, 45] width 19 height 19
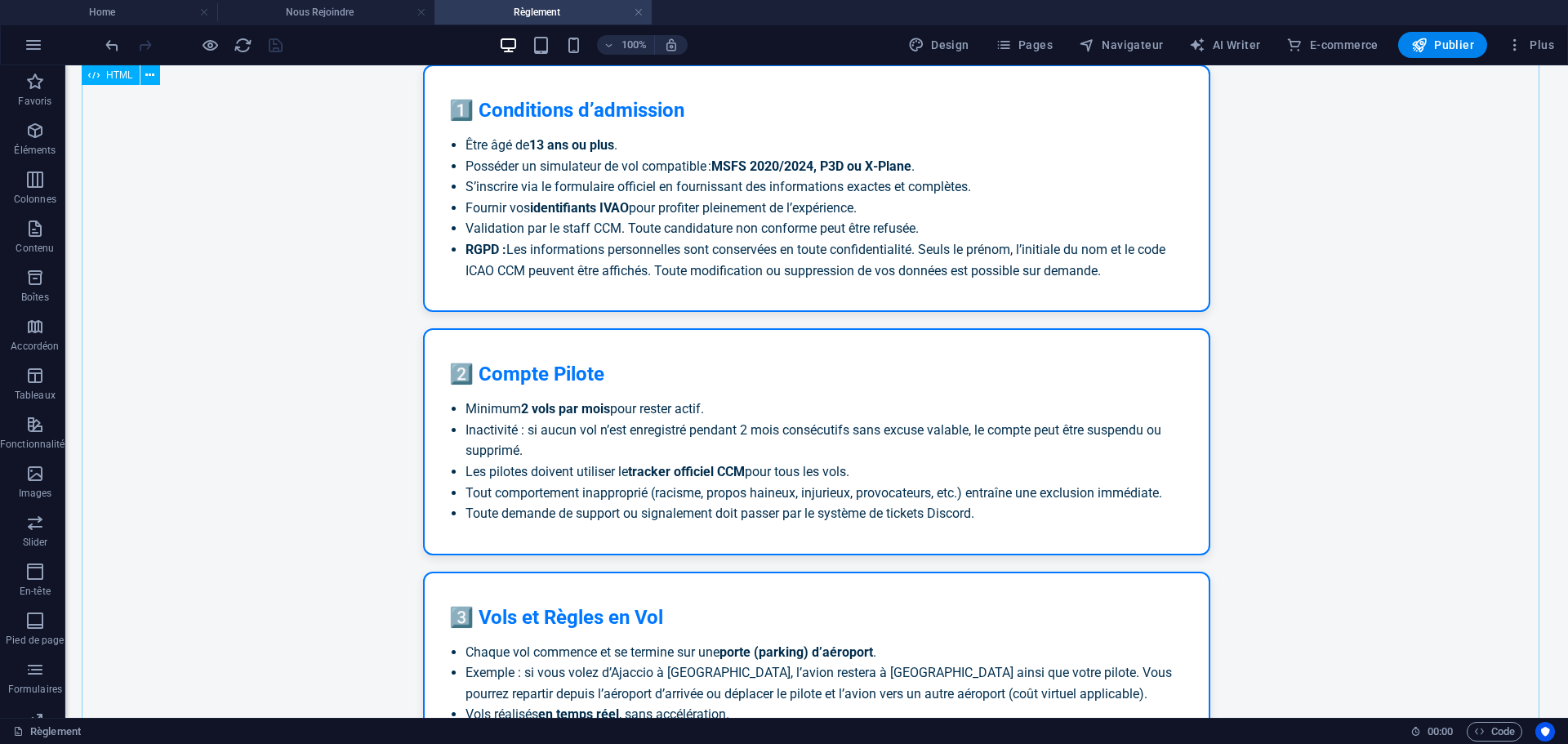
scroll to position [490, 0]
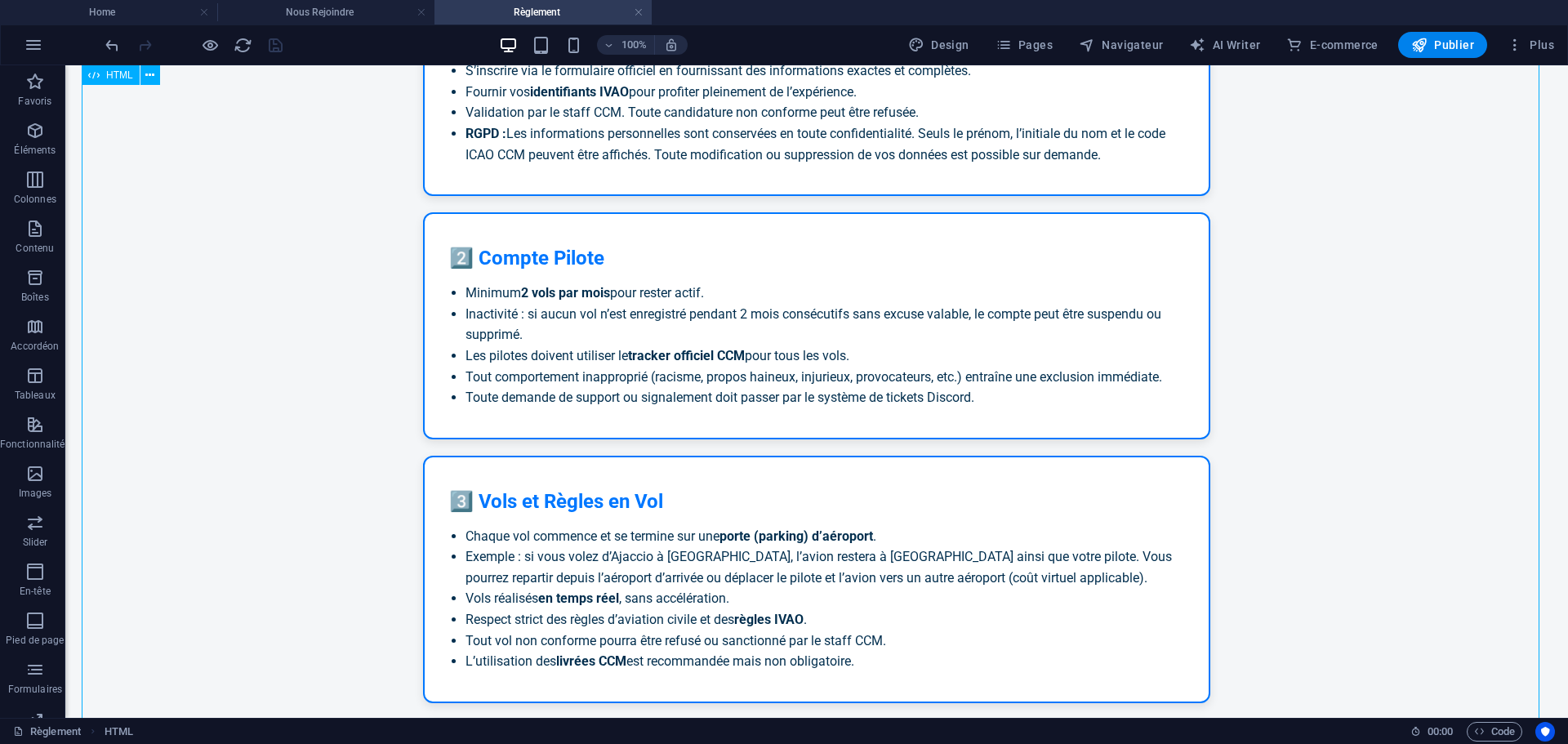
drag, startPoint x: 1008, startPoint y: 398, endPoint x: 613, endPoint y: 298, distance: 407.5
click at [518, 259] on div "Règlement - Air Corsica Virtuel Règlement Officiel – Air Corsica Virtuel (CCM) …" at bounding box center [816, 607] width 1470 height 1761
drag, startPoint x: 1035, startPoint y: 399, endPoint x: 750, endPoint y: 380, distance: 285.6
click at [750, 380] on div "Règlement - Air Corsica Virtuel Règlement Officiel – Air Corsica Virtuel (CCM) …" at bounding box center [816, 607] width 1470 height 1761
click at [908, 392] on div "Règlement - Air Corsica Virtuel Règlement Officiel – Air Corsica Virtuel (CCM) …" at bounding box center [816, 607] width 1470 height 1761
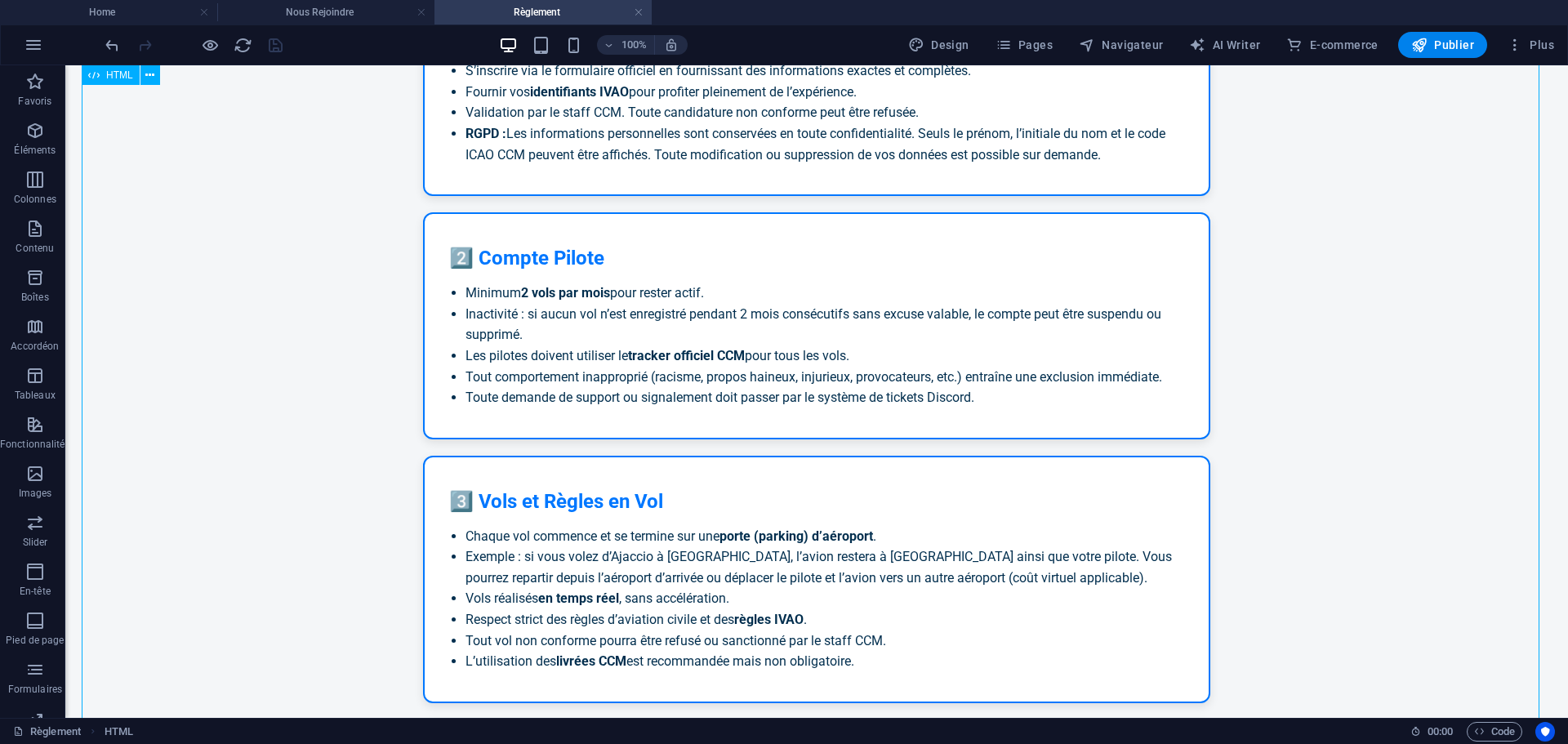
drag, startPoint x: 987, startPoint y: 399, endPoint x: 844, endPoint y: 399, distance: 143.0
click at [844, 399] on div "Règlement - Air Corsica Virtuel Règlement Officiel – Air Corsica Virtuel (CCM) …" at bounding box center [816, 607] width 1470 height 1761
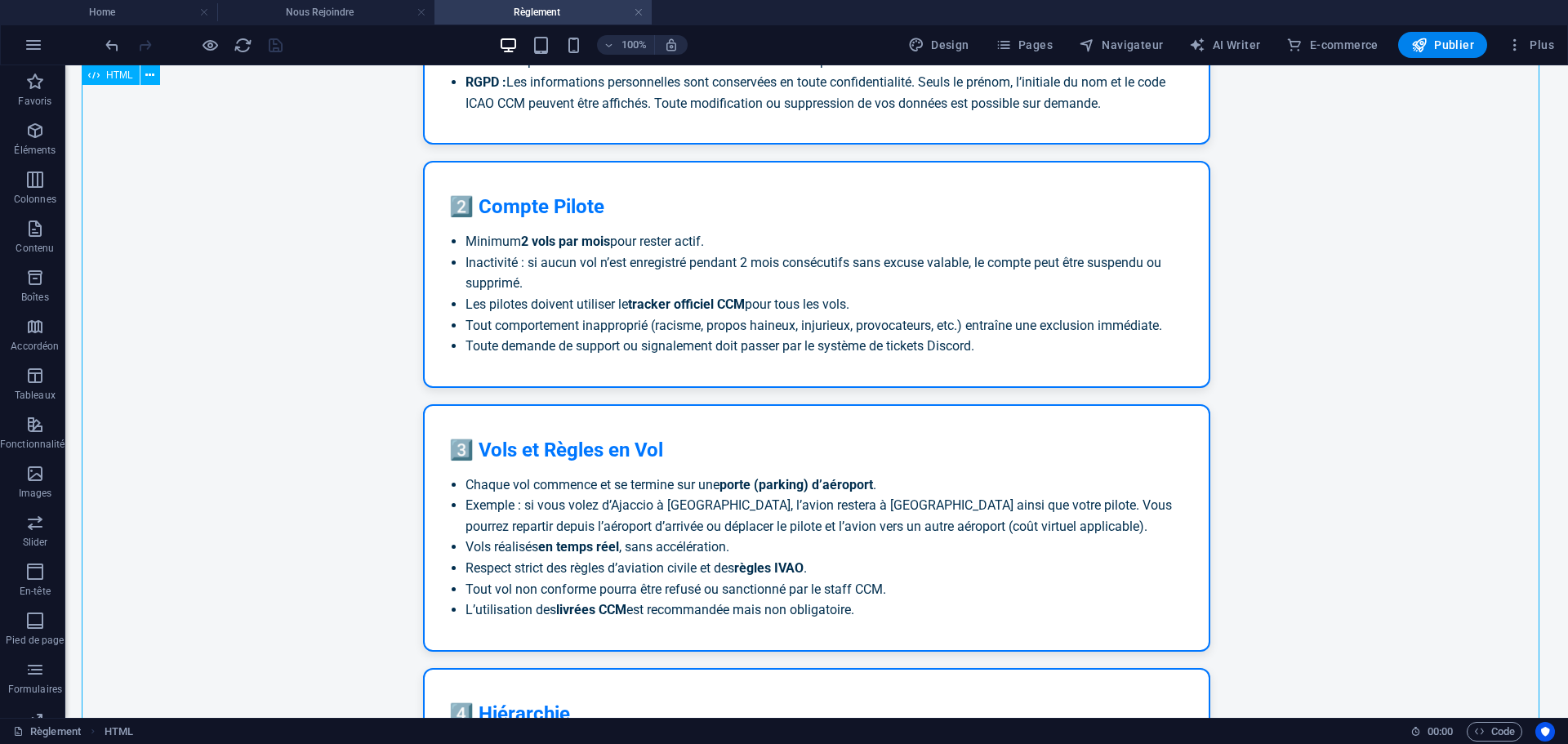
scroll to position [572, 0]
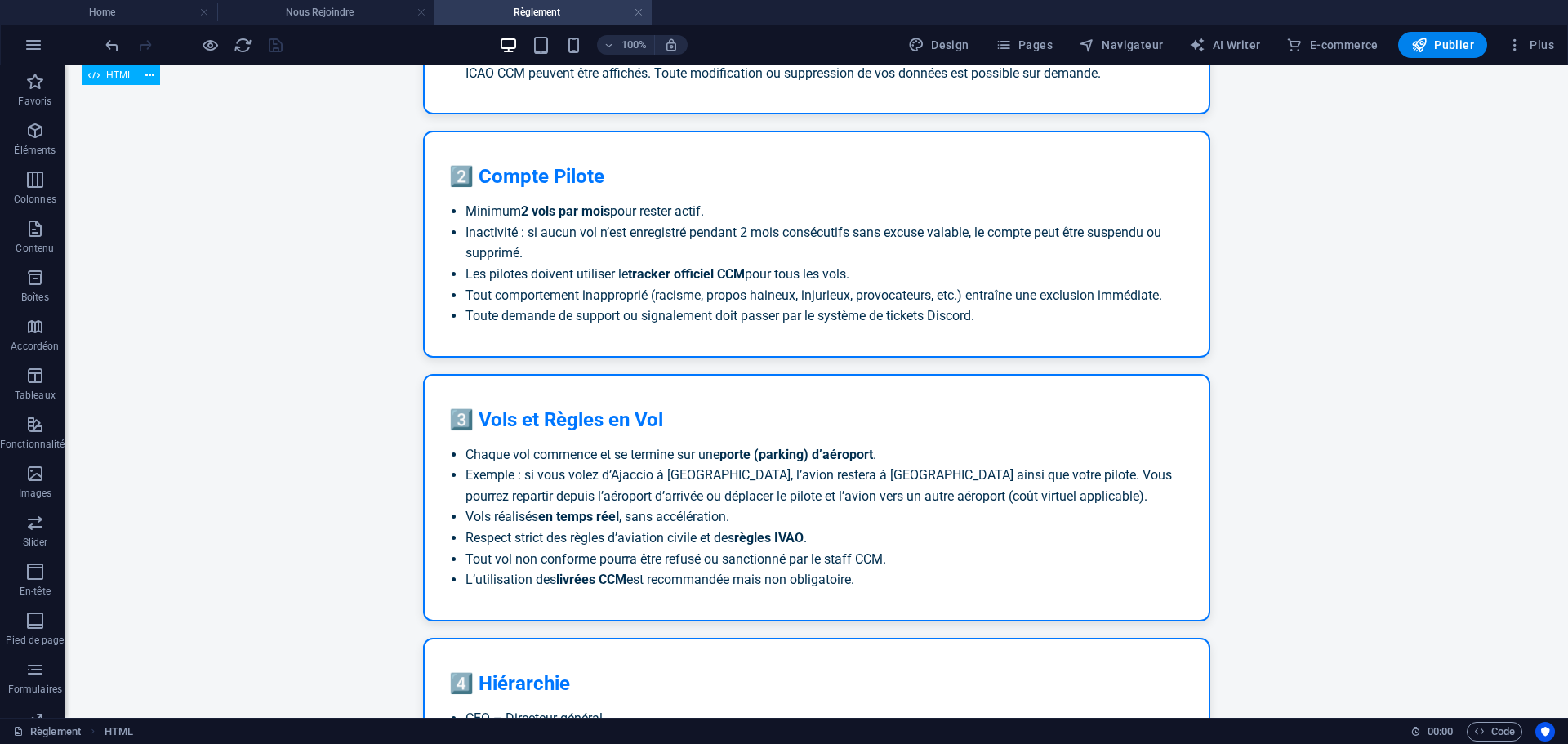
drag, startPoint x: 1003, startPoint y: 316, endPoint x: 966, endPoint y: 326, distance: 38.3
click at [739, 301] on div "Règlement - Air Corsica Virtuel Règlement Officiel – Air Corsica Virtuel (CCM) …" at bounding box center [816, 525] width 1470 height 1761
drag, startPoint x: 1019, startPoint y: 316, endPoint x: 825, endPoint y: 309, distance: 194.1
click at [825, 309] on div "Règlement - Air Corsica Virtuel Règlement Officiel – Air Corsica Virtuel (CCM) …" at bounding box center [816, 525] width 1470 height 1761
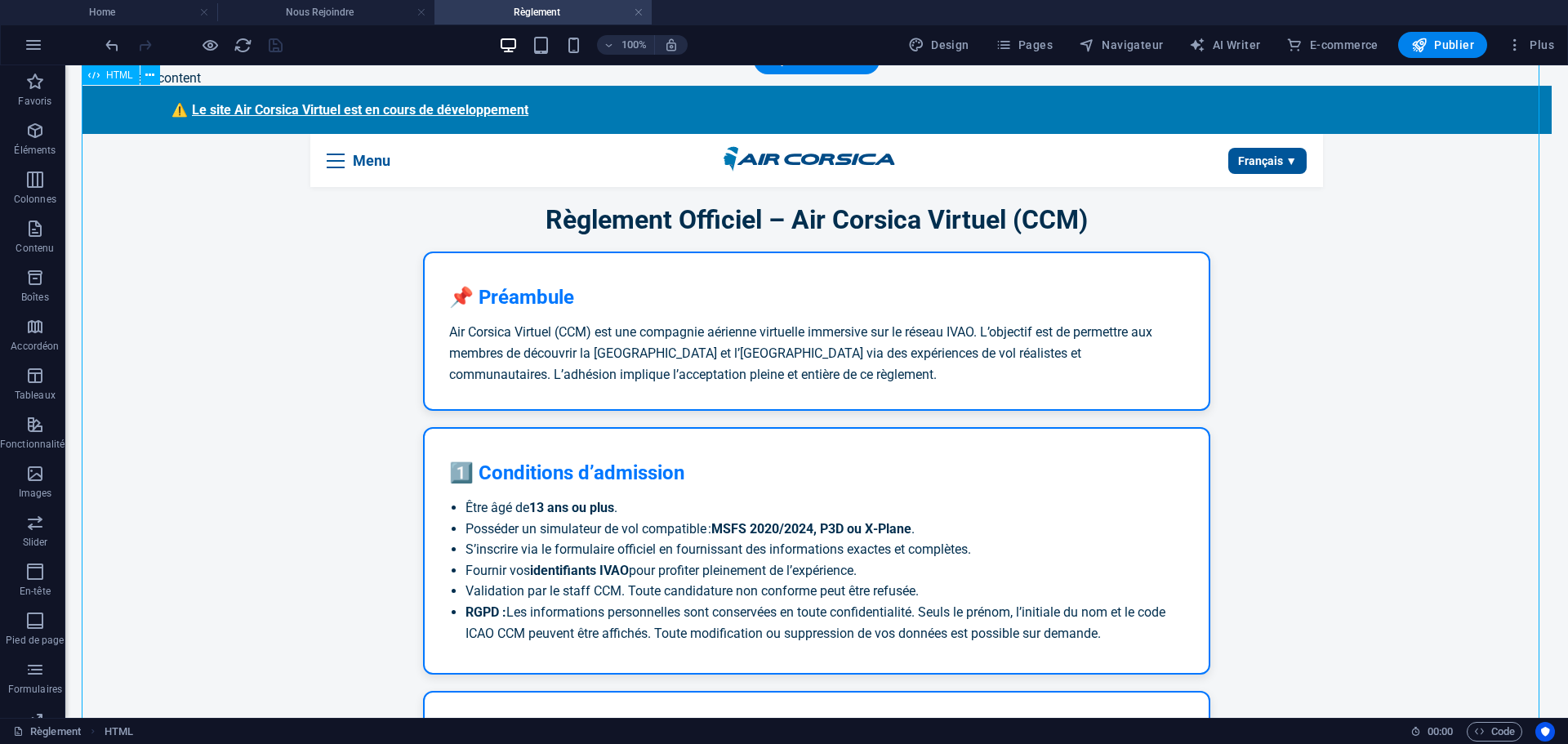
scroll to position [0, 0]
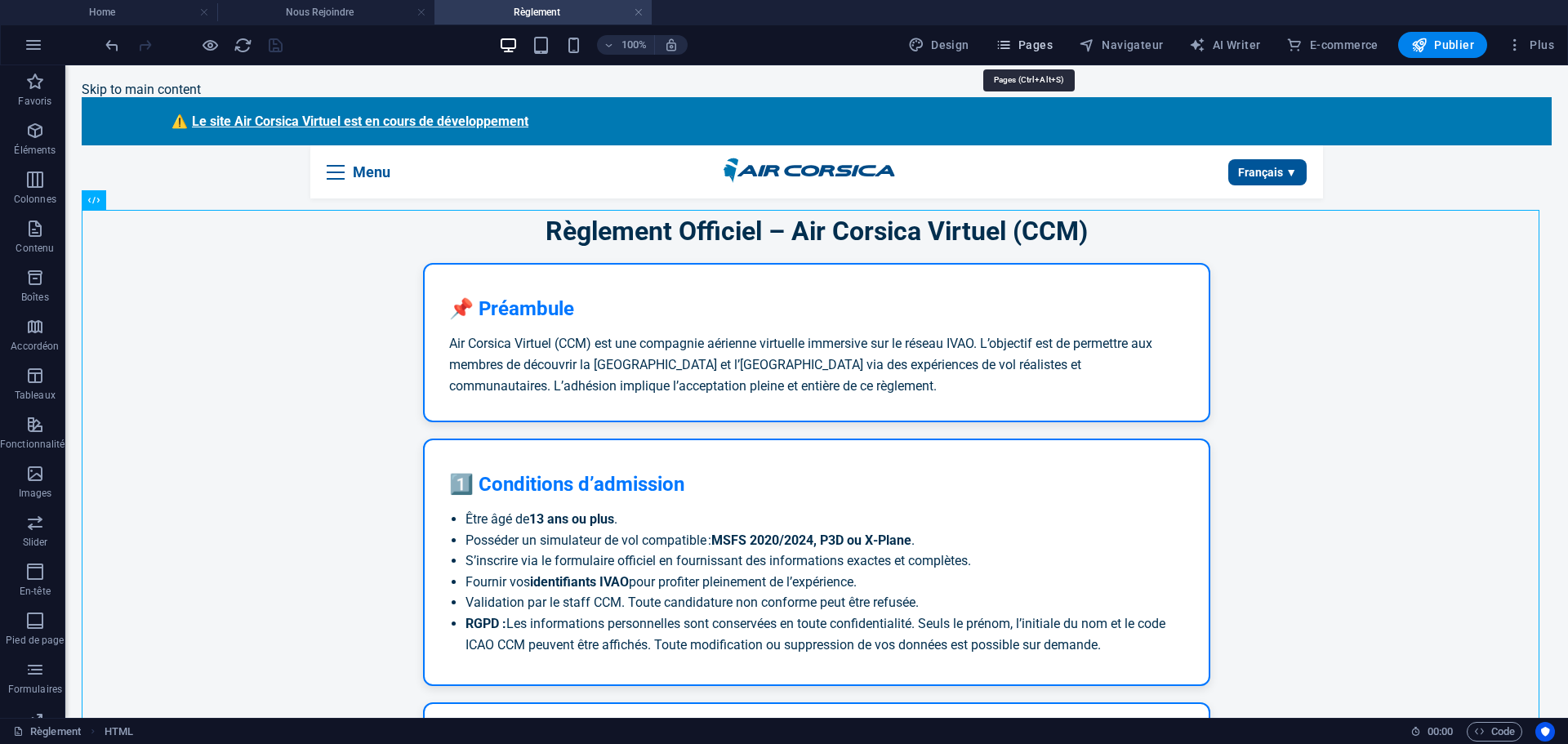
click at [1039, 46] on span "Pages" at bounding box center [1024, 44] width 57 height 16
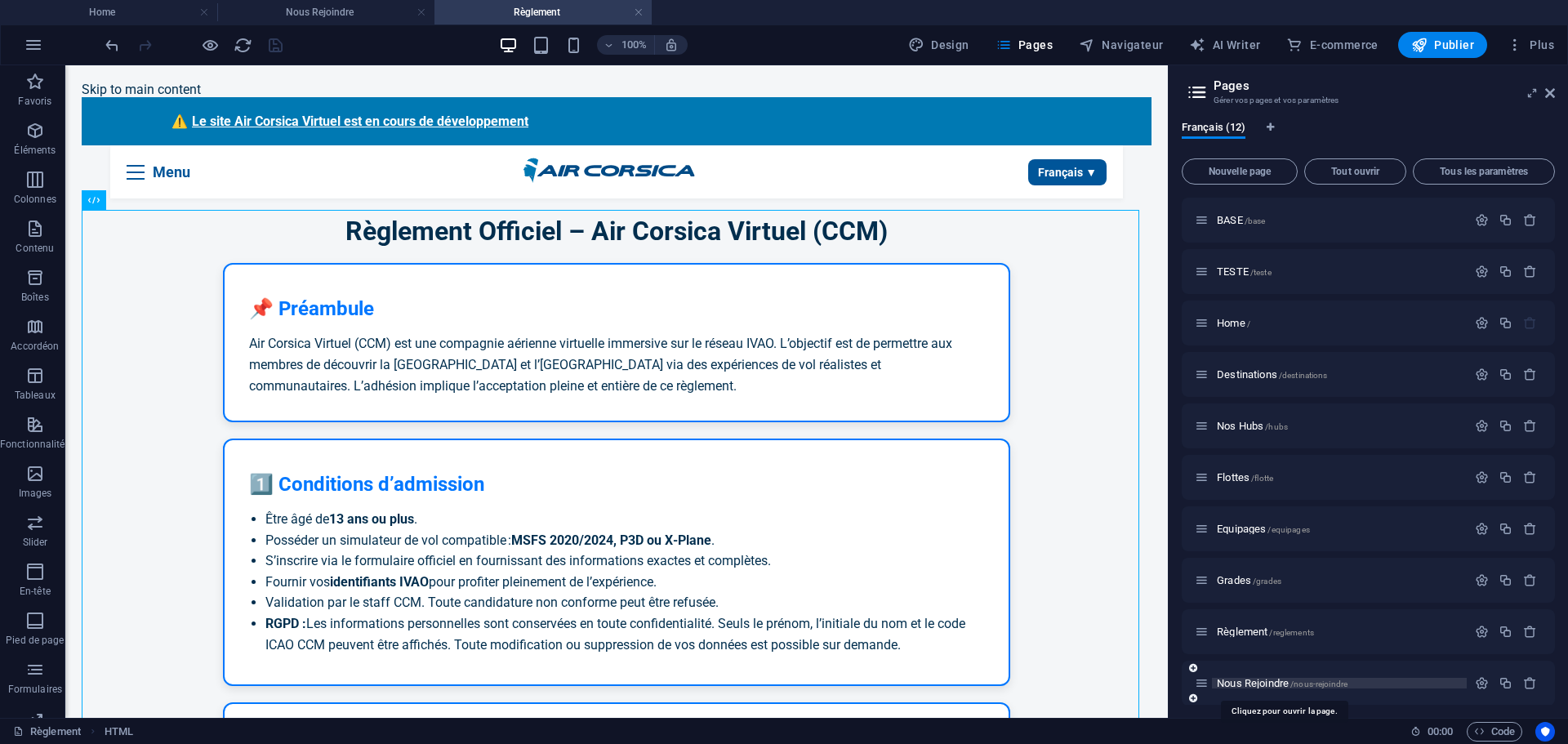
click at [1249, 687] on span "Nous Rejoindre /nous-rejoindre" at bounding box center [1282, 682] width 131 height 12
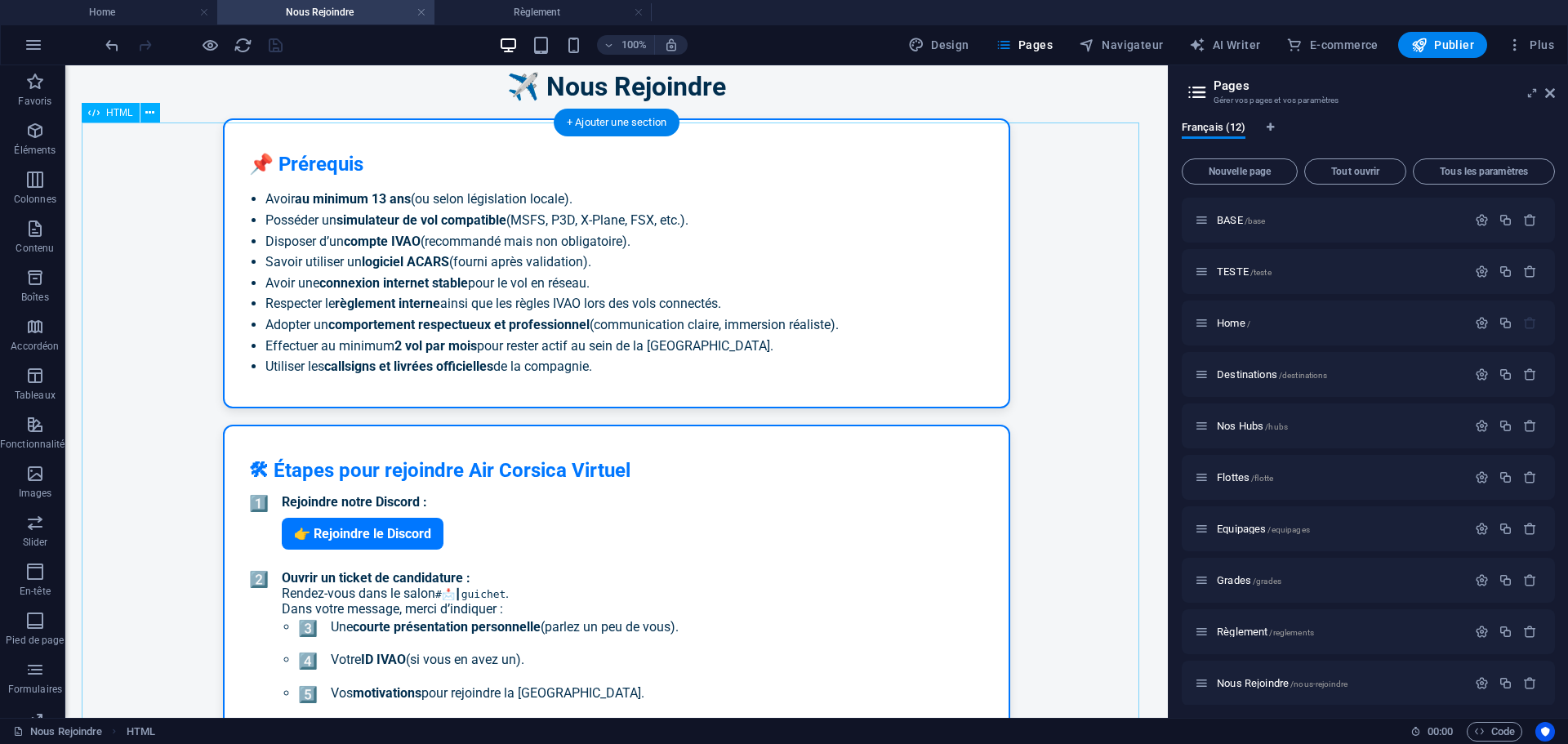
scroll to position [187, 0]
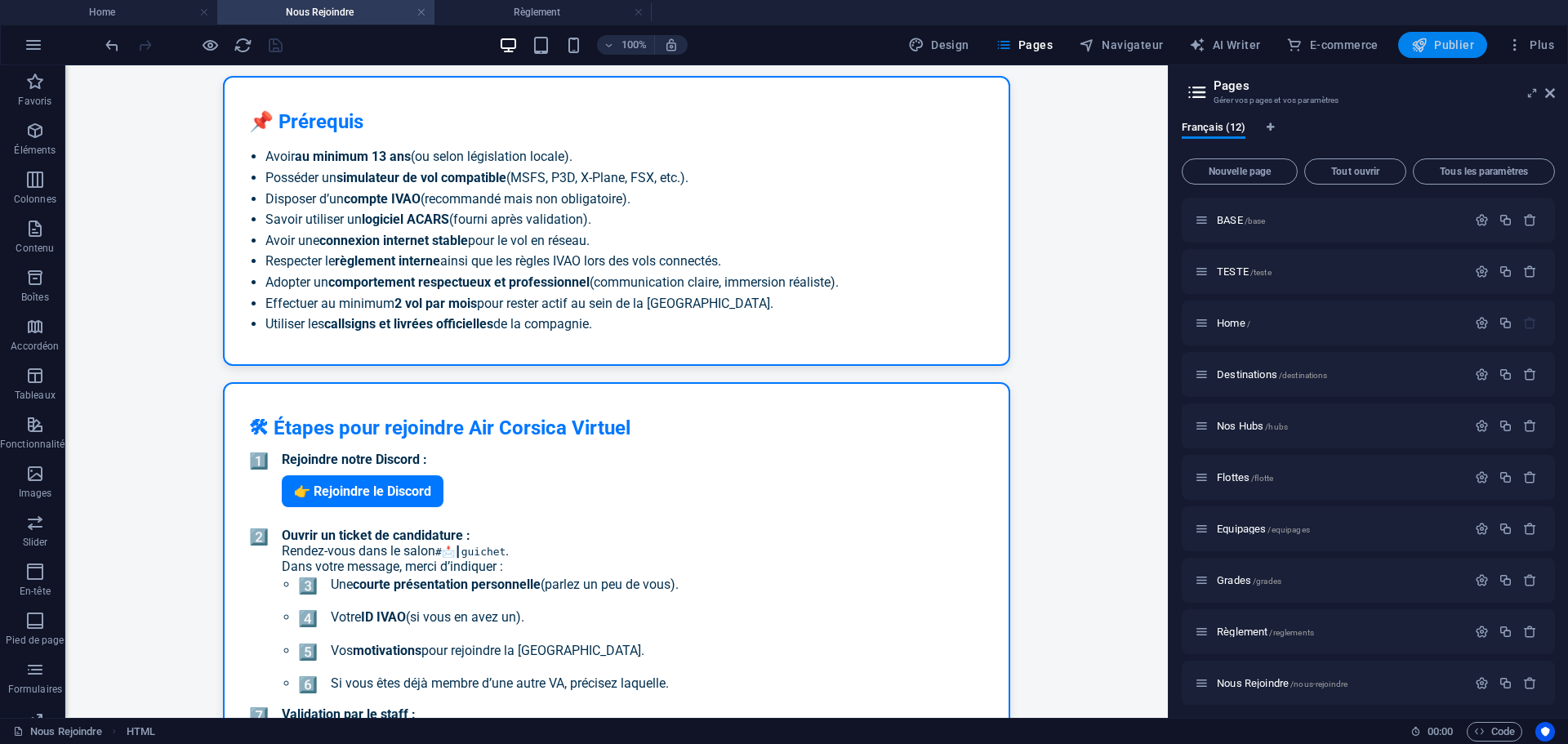
click at [1445, 46] on span "Publier" at bounding box center [1442, 44] width 62 height 16
